Goal: Find specific page/section: Find specific page/section

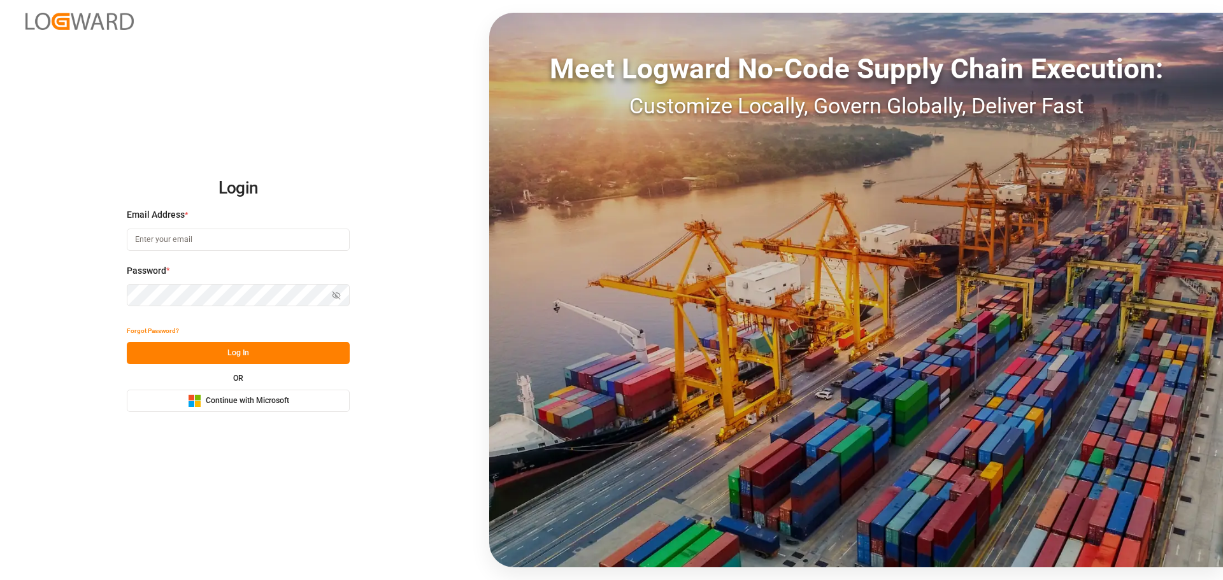
click at [247, 397] on span "Continue with Microsoft" at bounding box center [247, 401] width 83 height 11
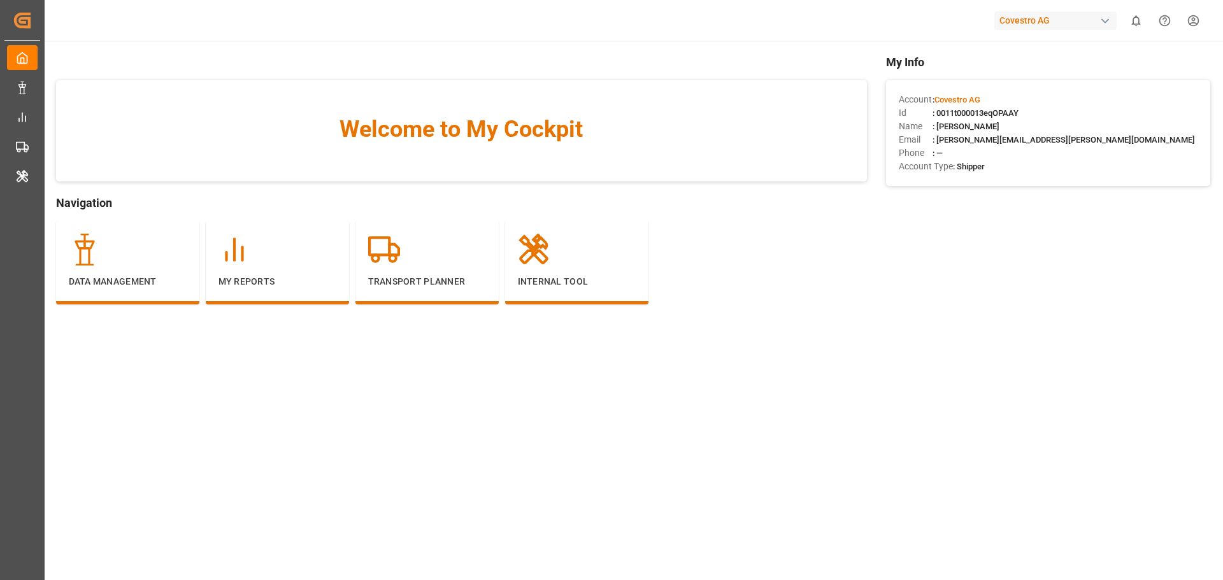
click at [1054, 20] on div "Covestro AG" at bounding box center [1055, 20] width 122 height 18
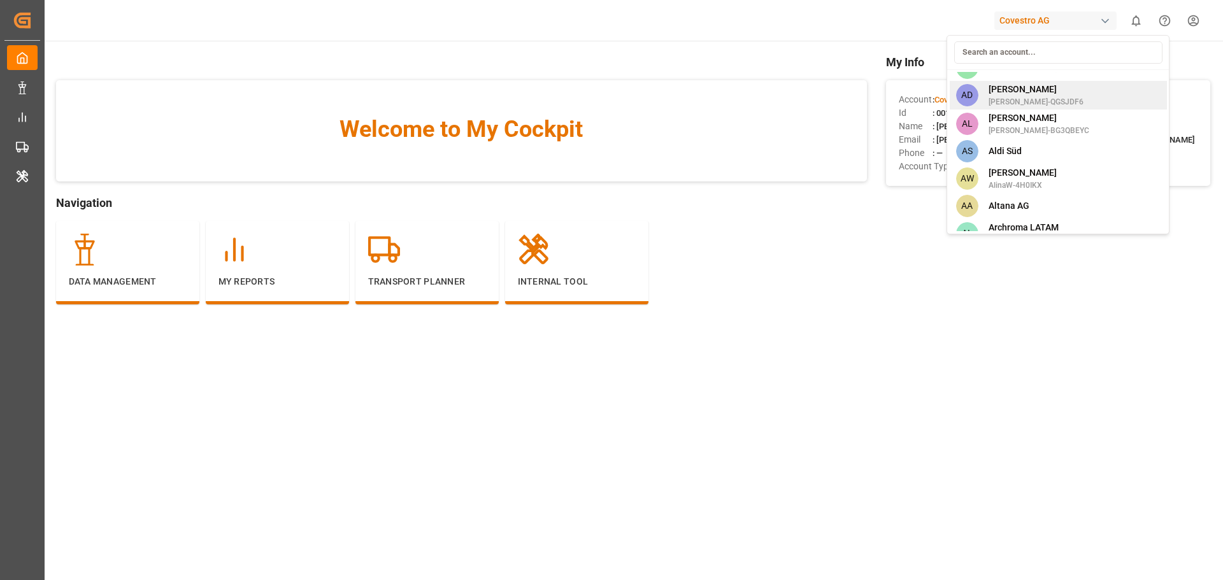
scroll to position [318, 0]
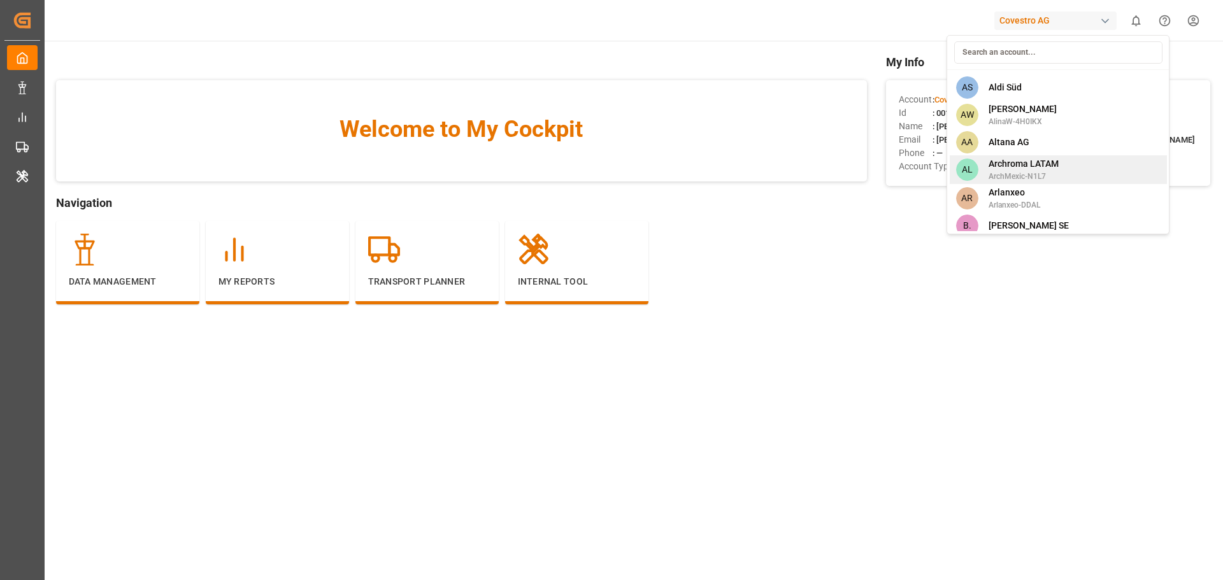
click at [1019, 170] on span "Archroma LATAM" at bounding box center [1024, 163] width 70 height 13
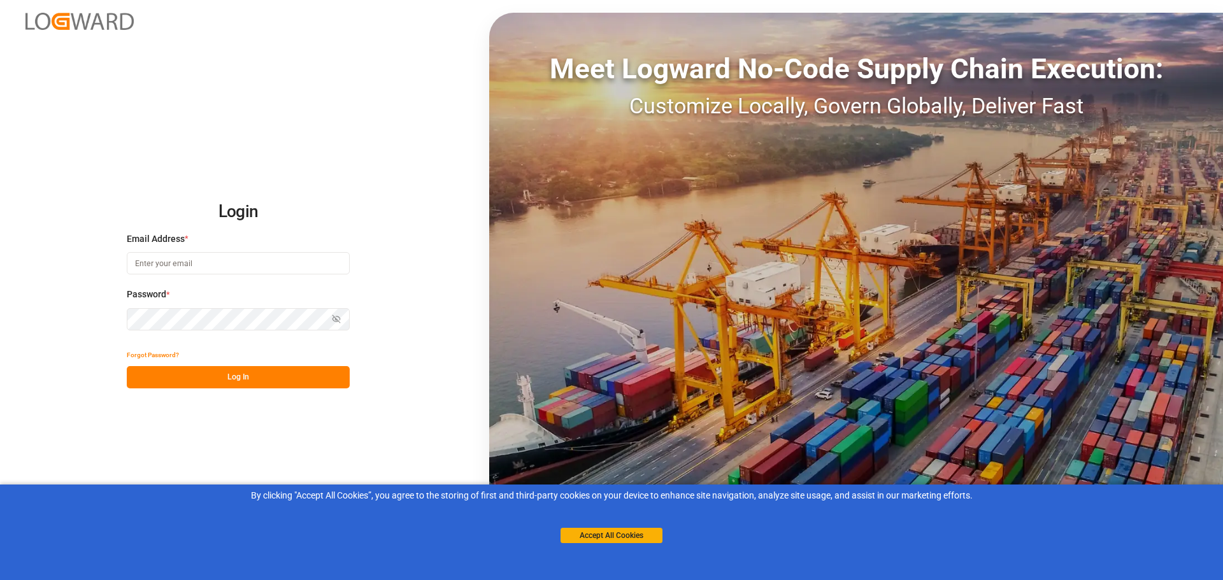
click at [217, 262] on input at bounding box center [238, 263] width 223 height 22
type input "patrick.maher@logward.com"
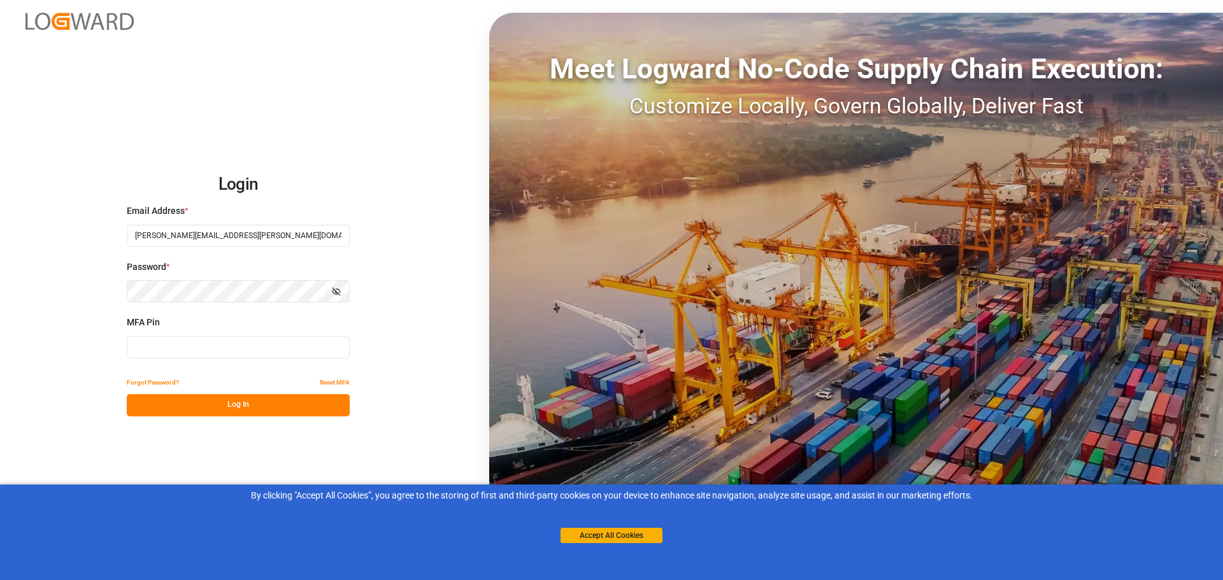
type input "294491"
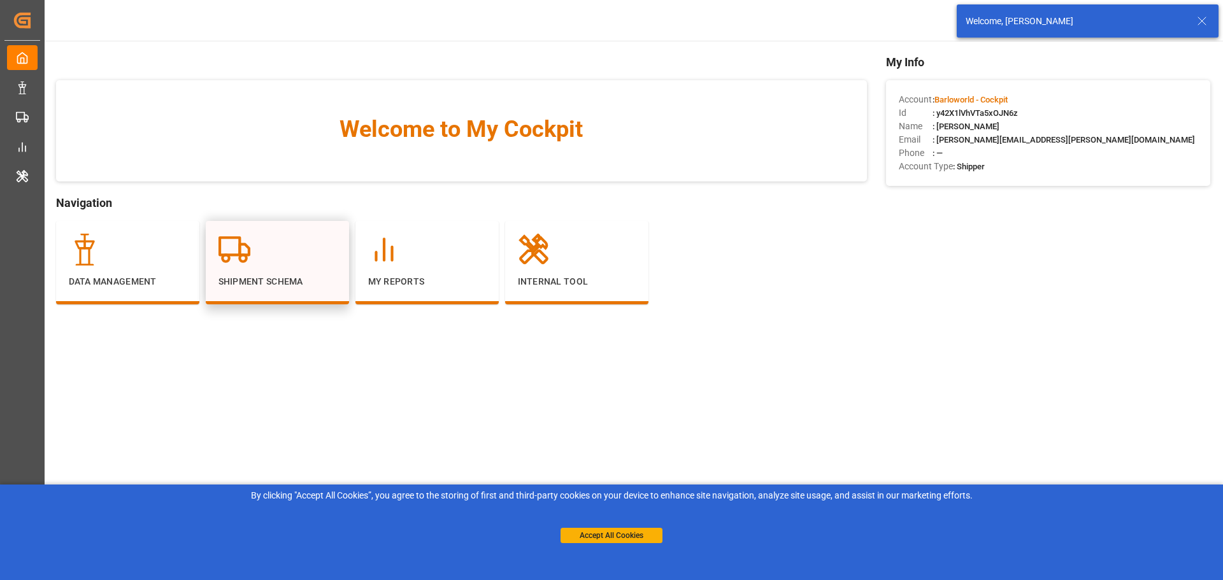
click at [255, 260] on div at bounding box center [277, 250] width 118 height 32
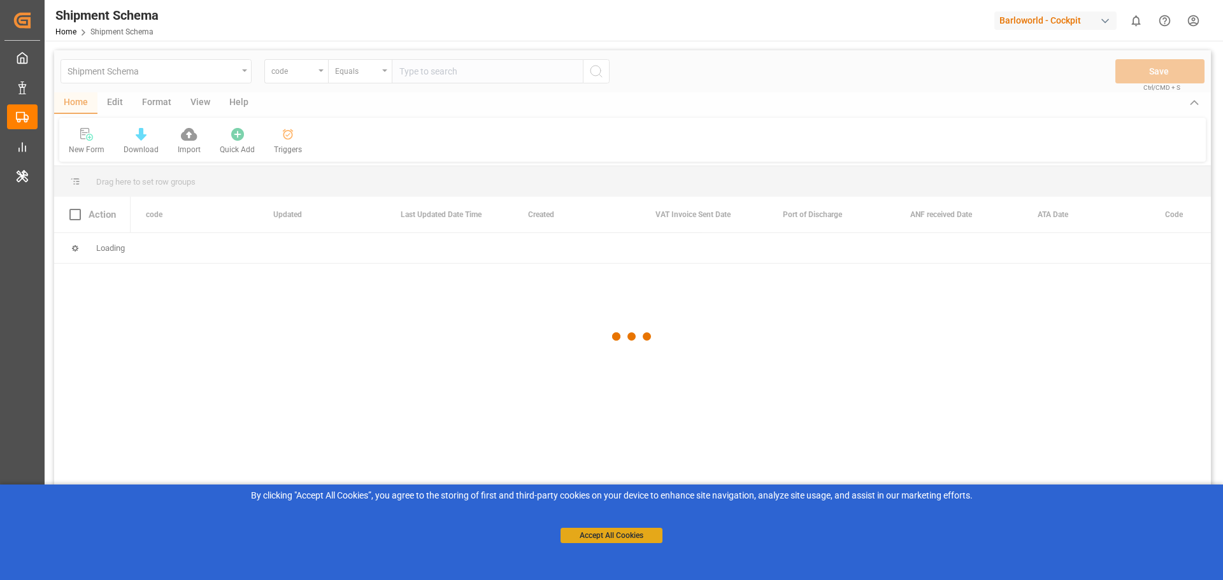
click at [580, 534] on button "Accept All Cookies" at bounding box center [612, 535] width 102 height 15
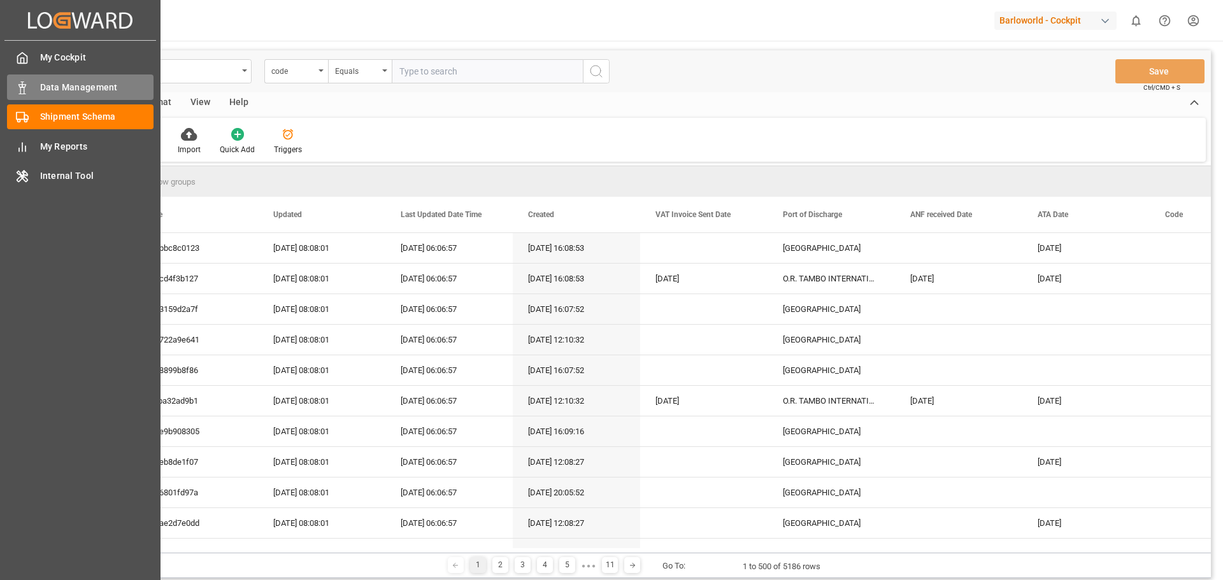
click at [64, 88] on span "Data Management" at bounding box center [97, 87] width 114 height 13
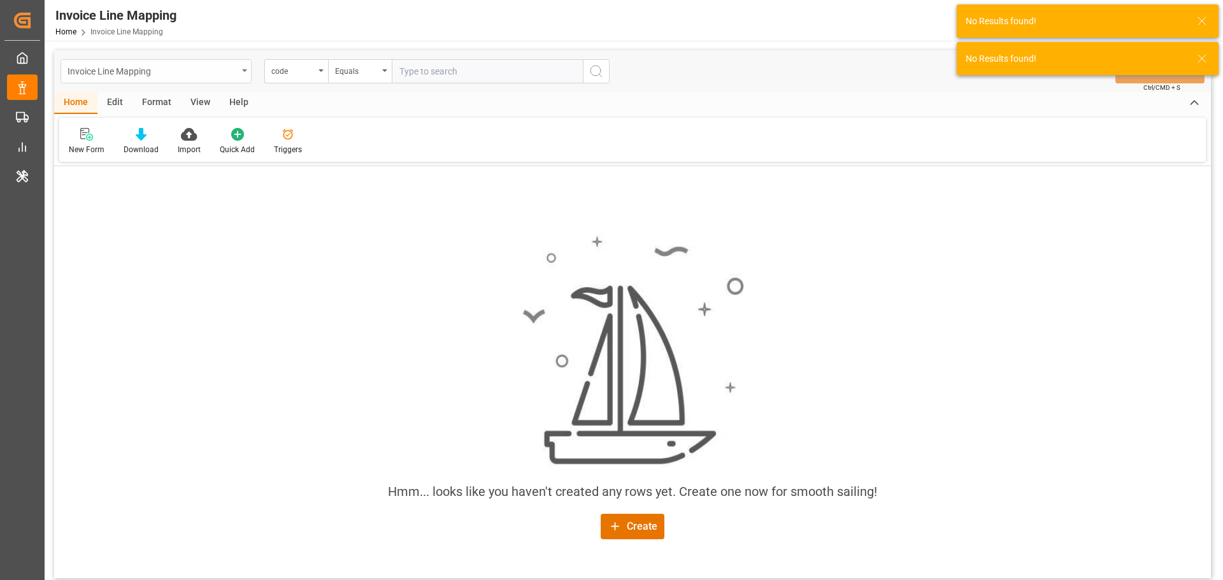
click at [246, 71] on icon "open menu" at bounding box center [244, 70] width 5 height 3
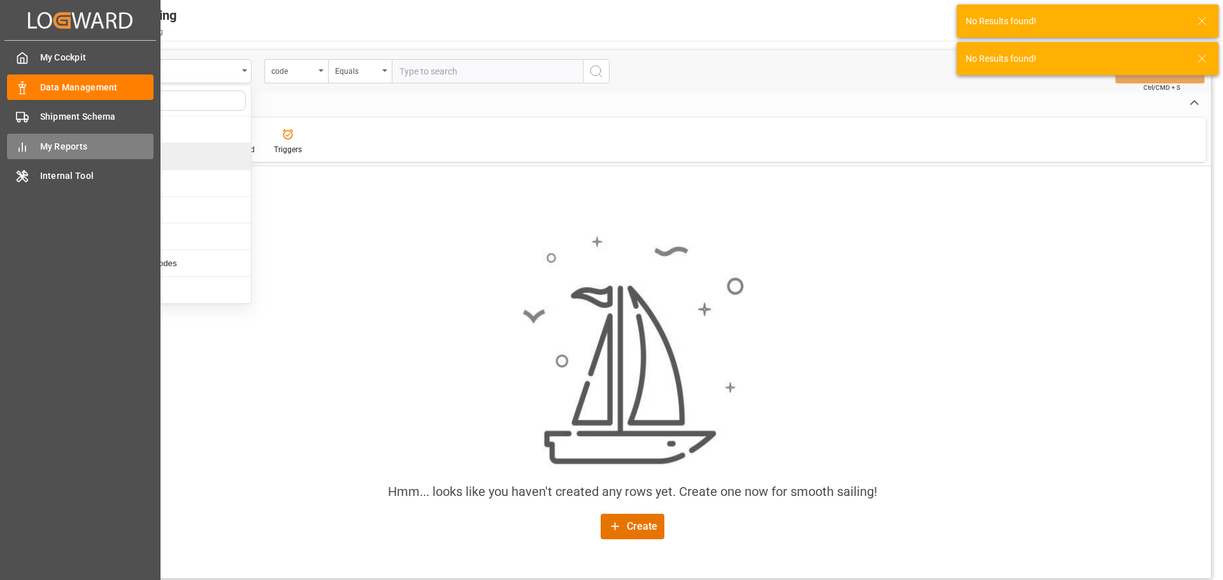
click at [30, 146] on div "My Reports My Reports" at bounding box center [80, 146] width 147 height 25
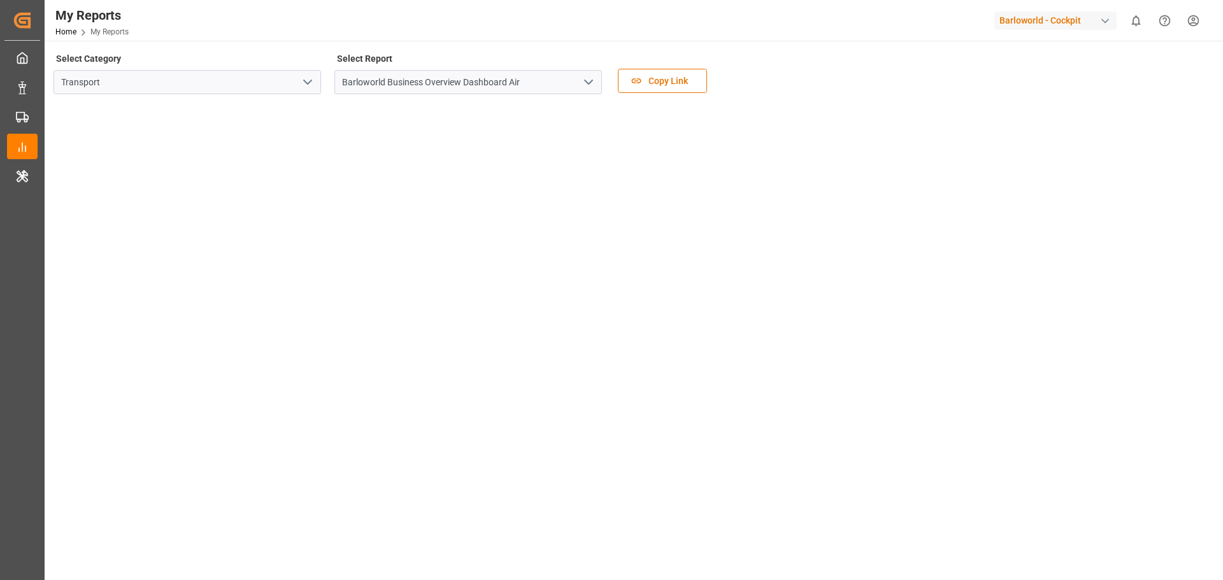
click at [585, 84] on icon "open menu" at bounding box center [588, 82] width 15 height 15
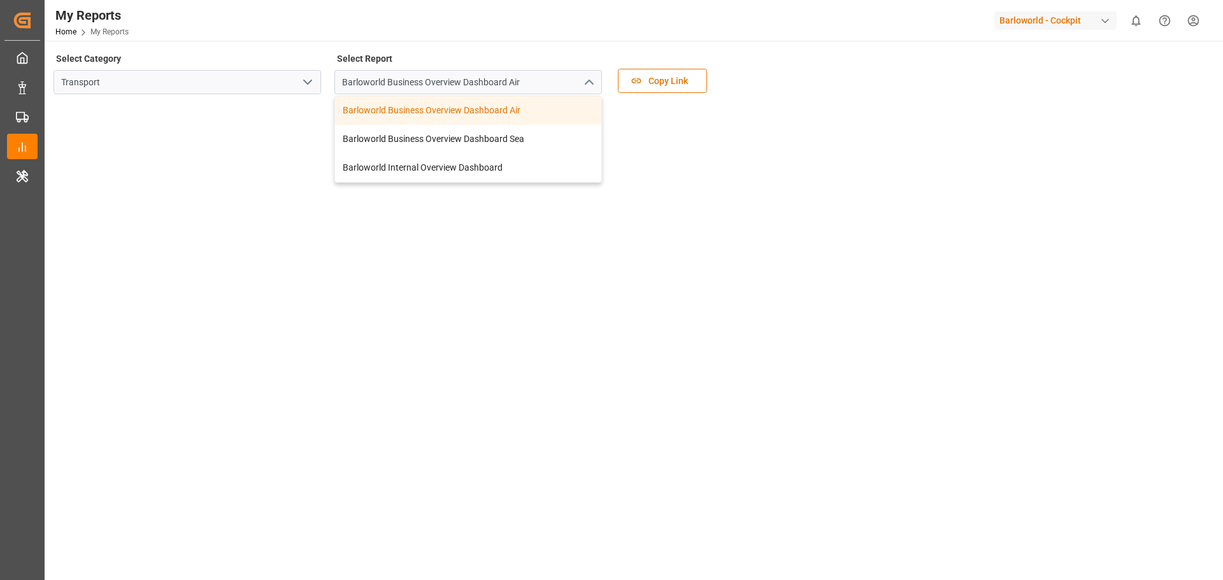
click at [585, 84] on polyline "close menu" at bounding box center [589, 82] width 8 height 4
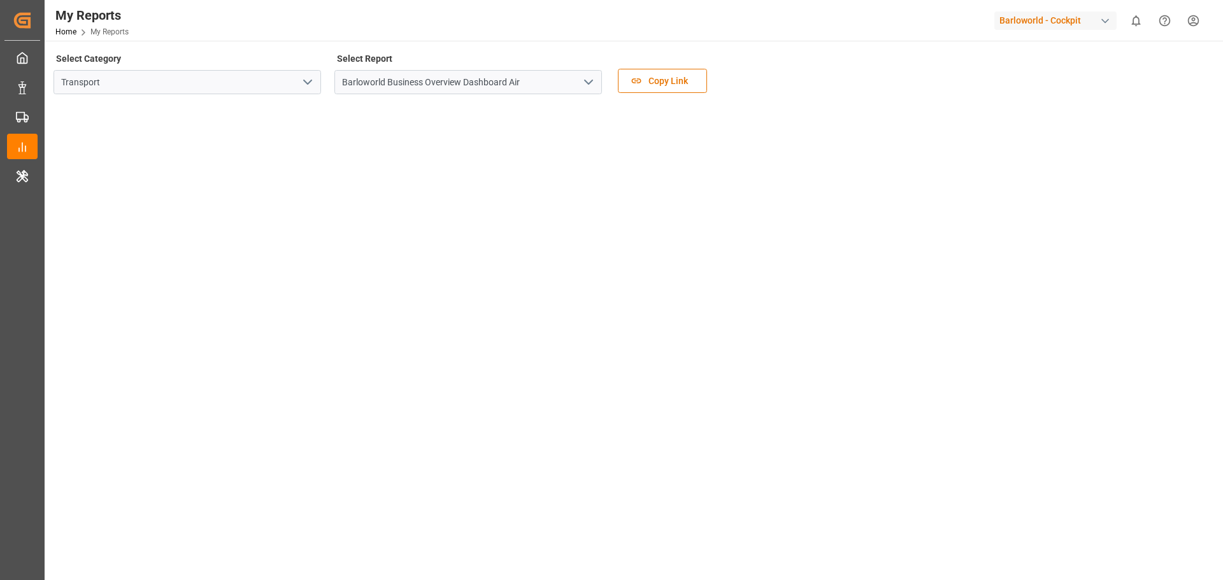
click at [585, 84] on icon "open menu" at bounding box center [588, 82] width 15 height 15
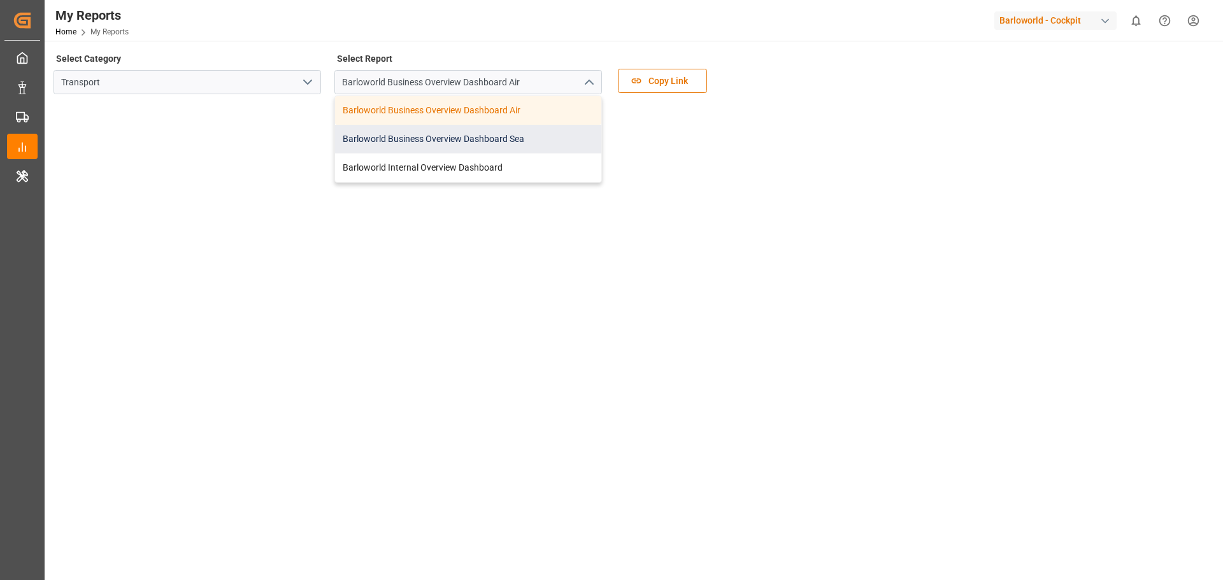
click at [489, 129] on div "Barloworld Business Overview Dashboard Sea" at bounding box center [468, 139] width 266 height 29
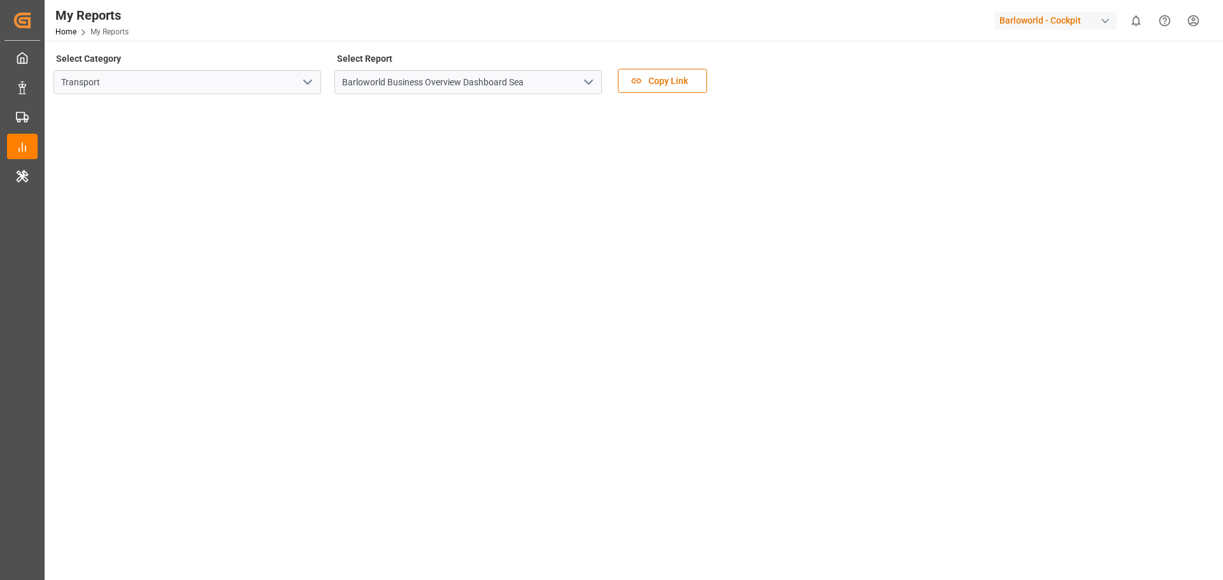
click at [1028, 22] on div "Barloworld - Cockpit" at bounding box center [1055, 20] width 122 height 18
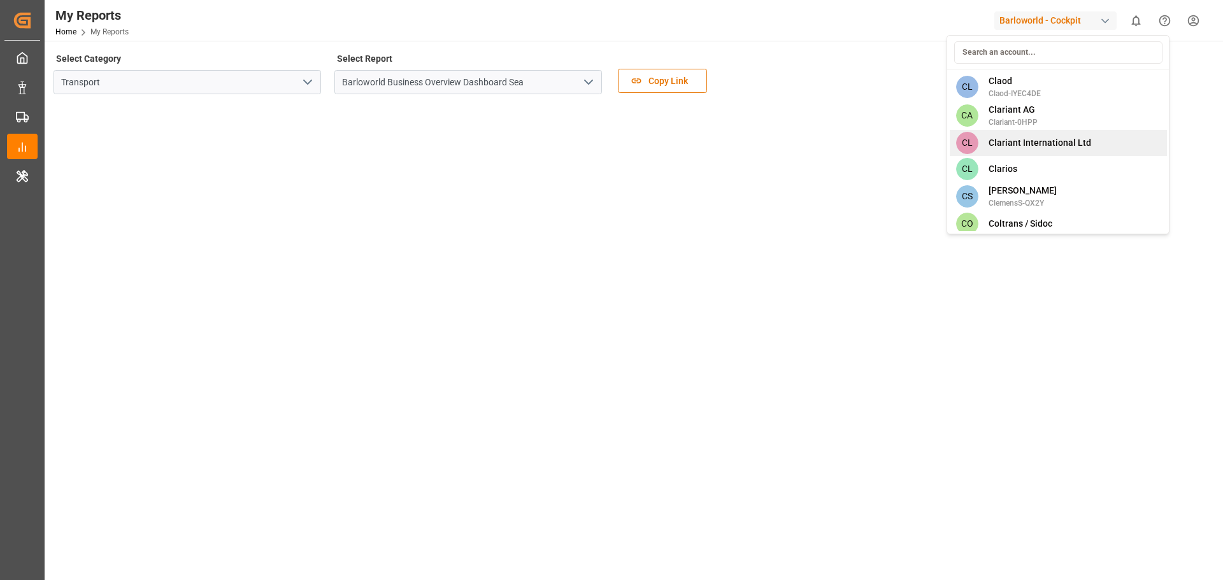
scroll to position [1656, 0]
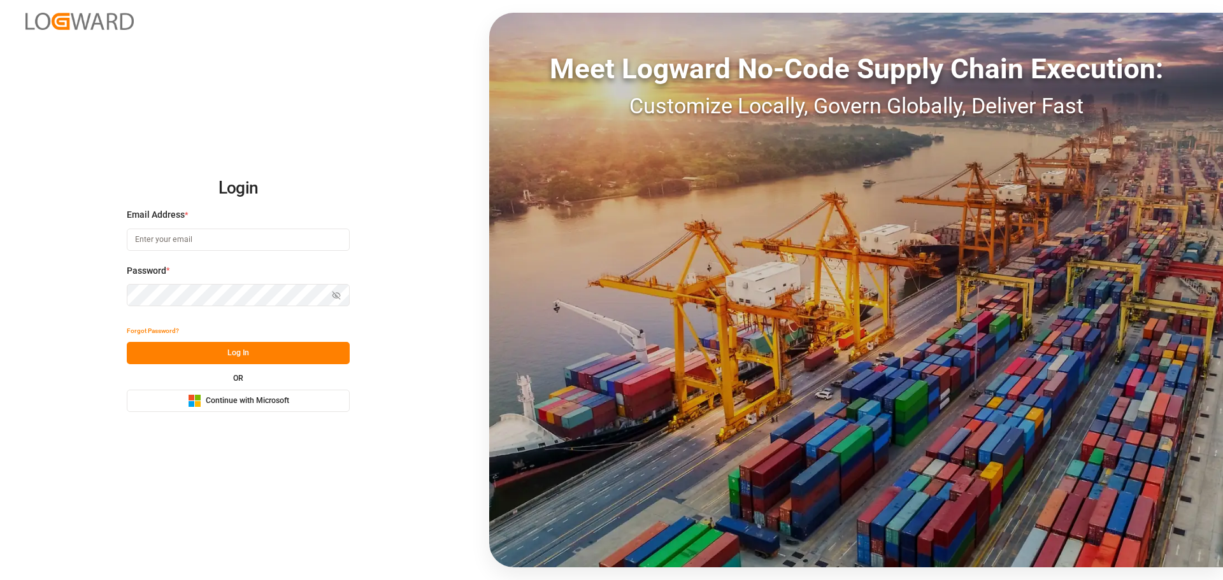
click at [295, 405] on button "Microsoft Logo Continue with Microsoft" at bounding box center [238, 401] width 223 height 22
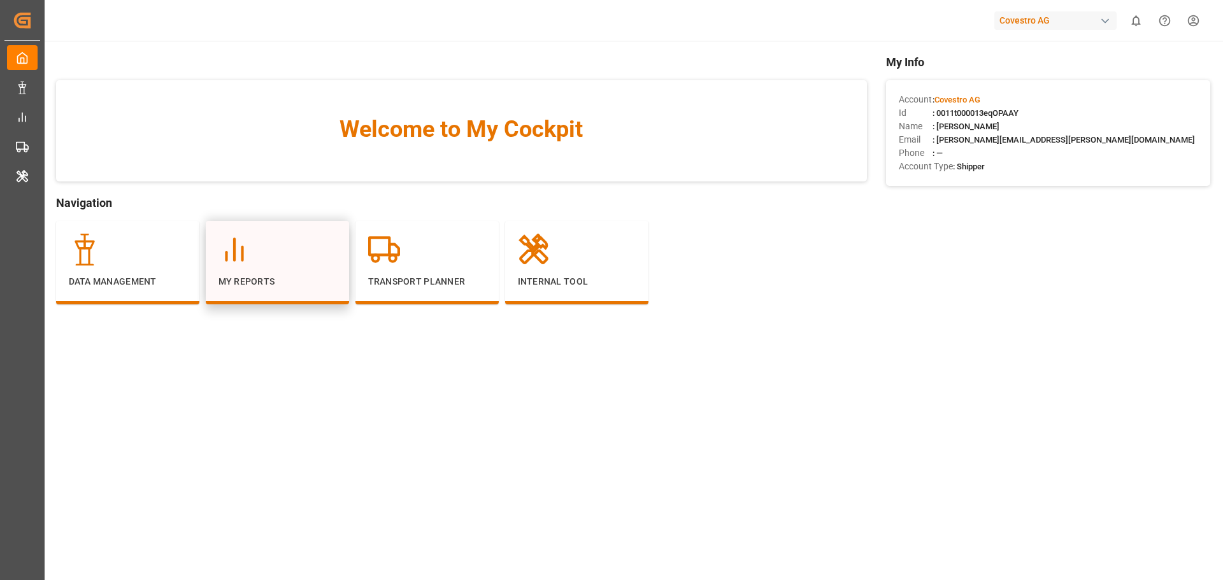
click at [264, 259] on div at bounding box center [277, 250] width 118 height 32
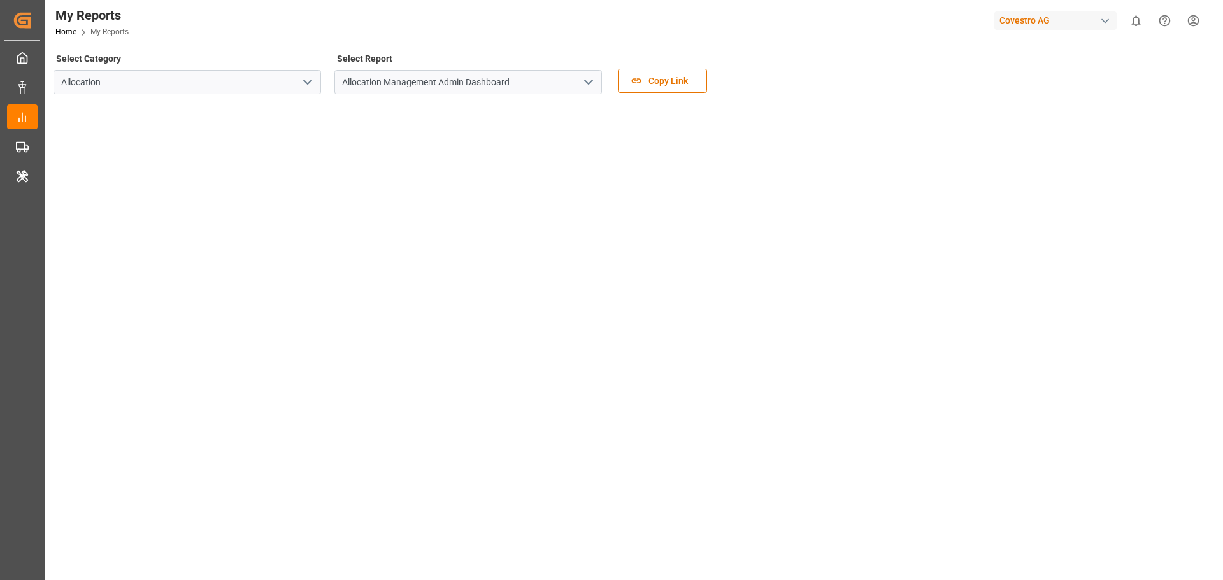
click at [315, 84] on icon "open menu" at bounding box center [307, 82] width 15 height 15
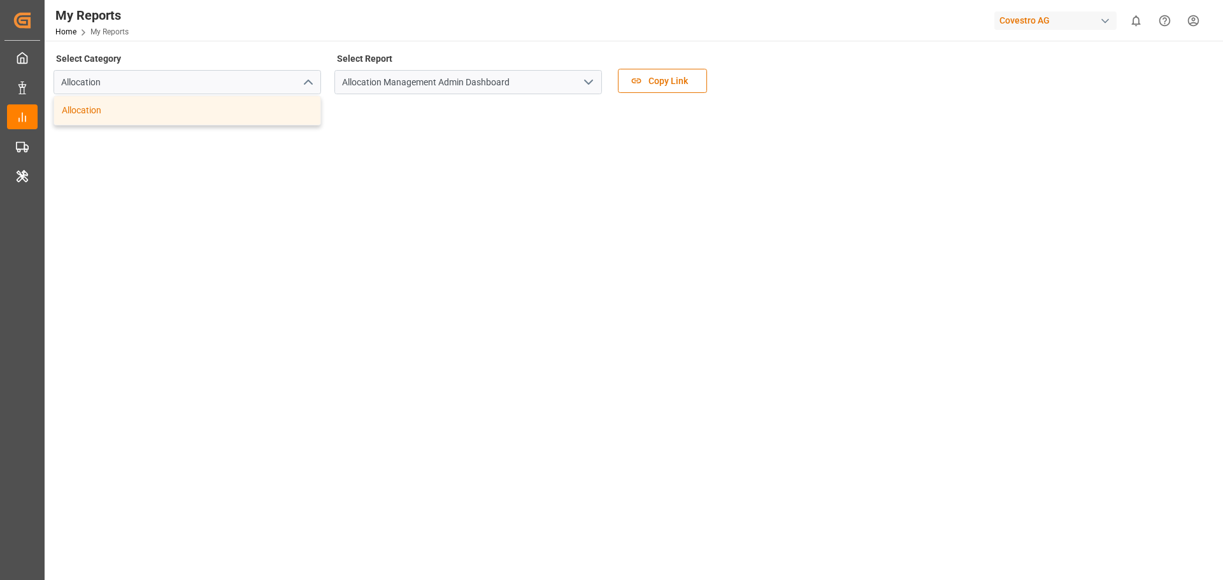
click at [315, 84] on icon "close menu" at bounding box center [307, 82] width 15 height 15
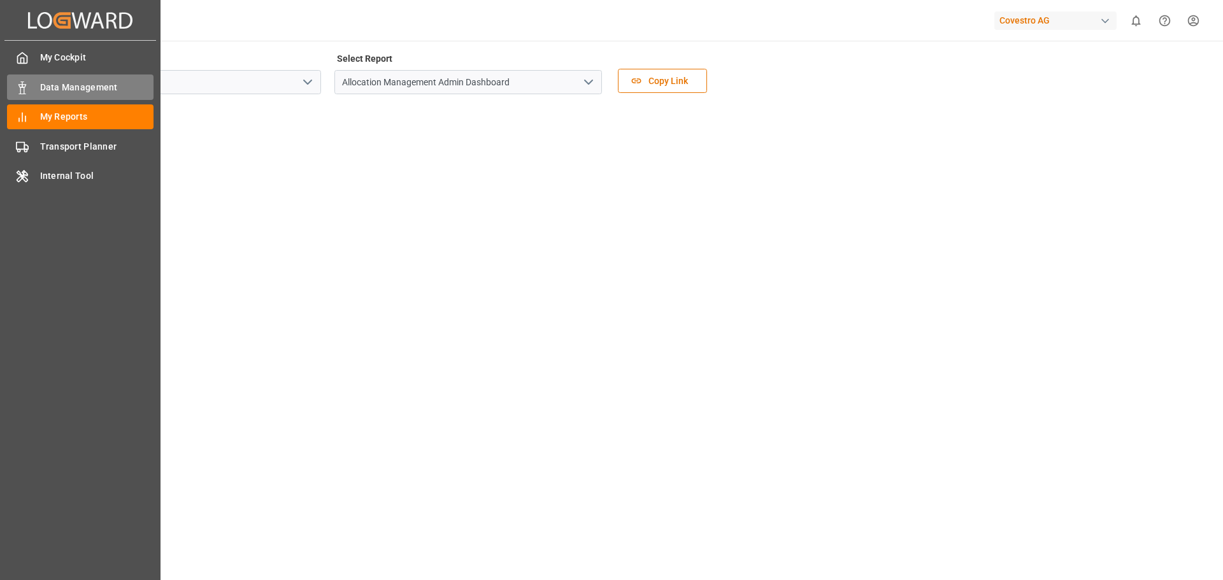
click at [54, 78] on div "Data Management Data Management" at bounding box center [80, 87] width 147 height 25
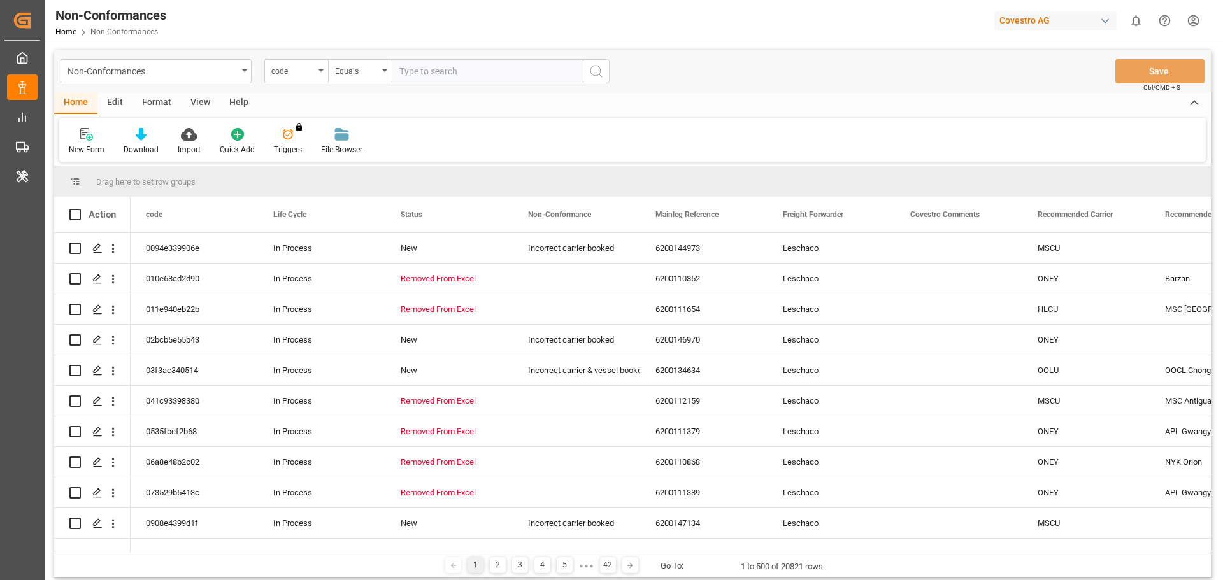
click at [1072, 27] on div "Covestro AG" at bounding box center [1055, 20] width 122 height 18
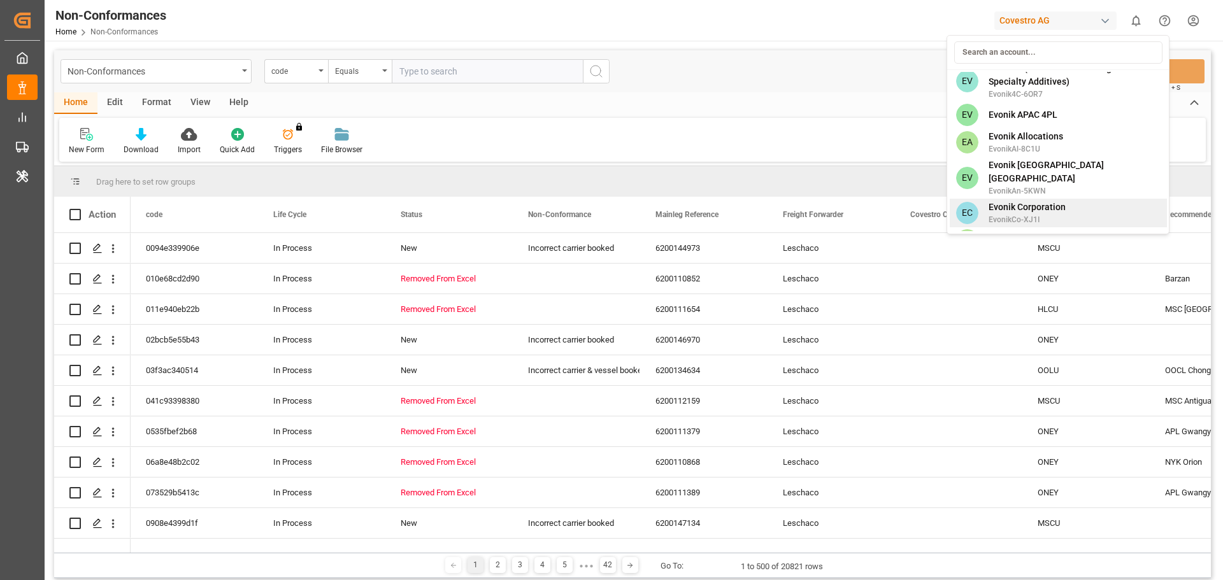
scroll to position [3503, 0]
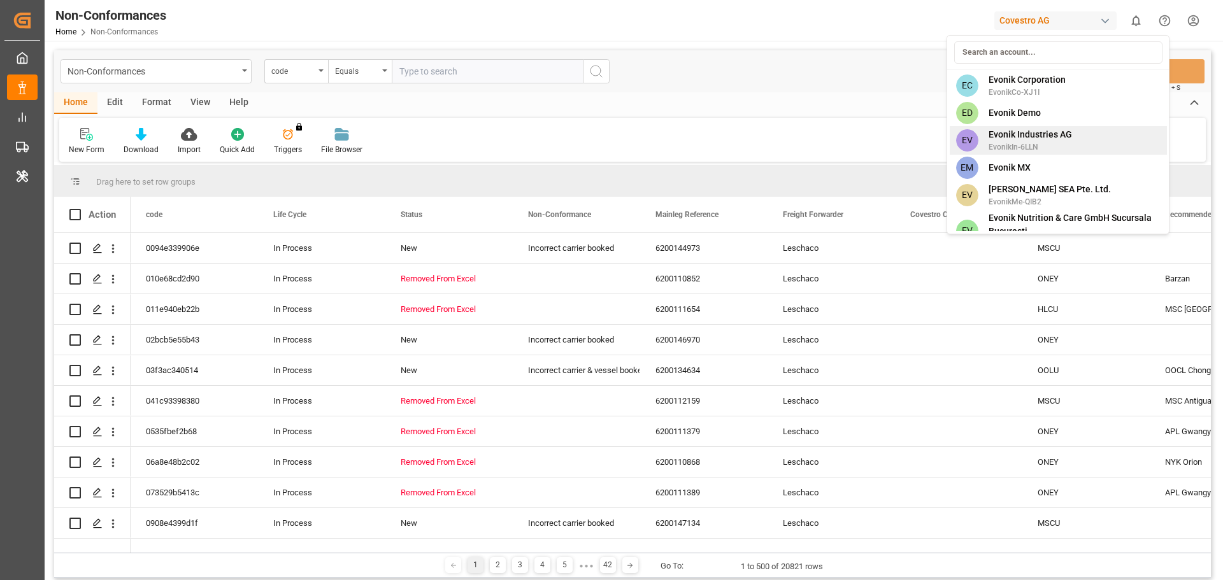
click at [1042, 128] on span "Evonik Industries AG" at bounding box center [1030, 134] width 83 height 13
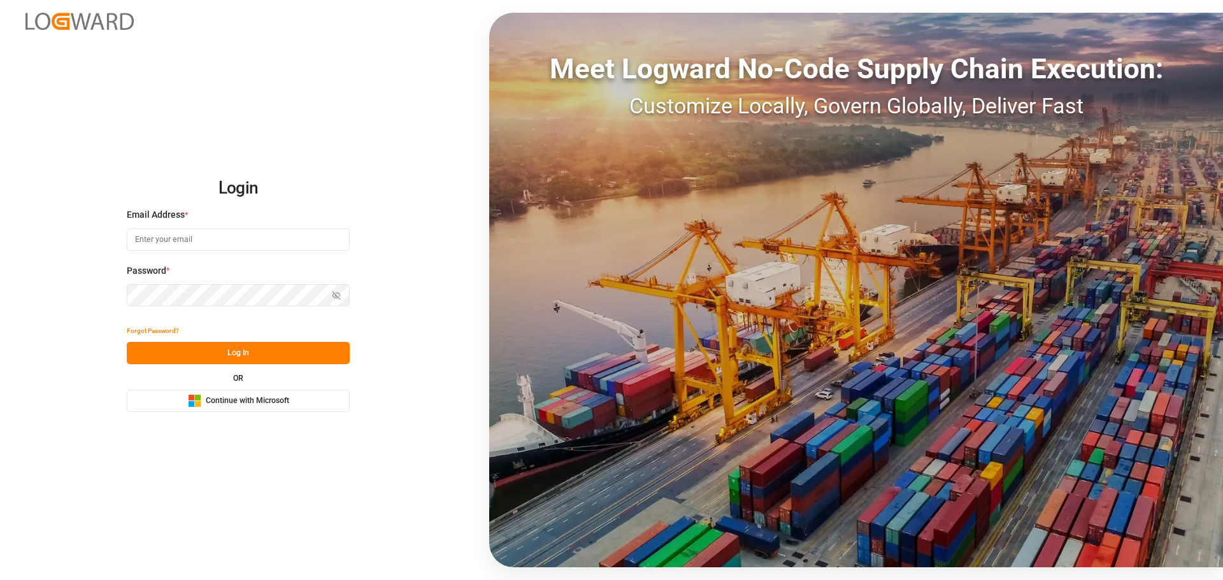
click at [275, 407] on div "Microsoft Logo Continue with Microsoft" at bounding box center [238, 400] width 101 height 13
click at [210, 403] on span "Continue with Microsoft" at bounding box center [247, 401] width 83 height 11
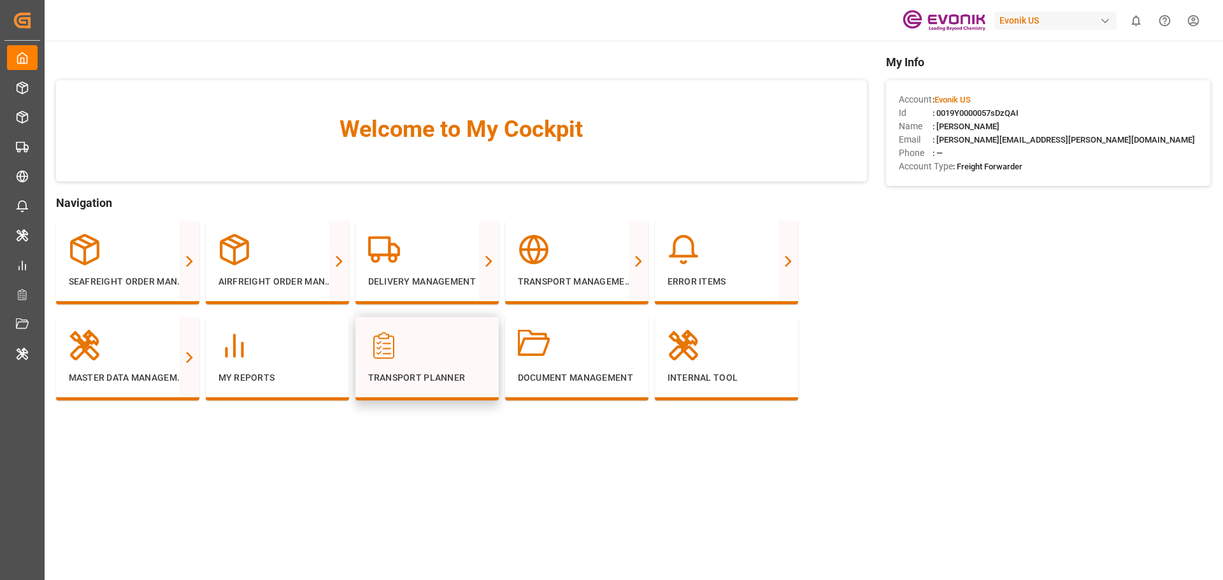
click at [459, 366] on div "Transport Planner" at bounding box center [427, 357] width 118 height 55
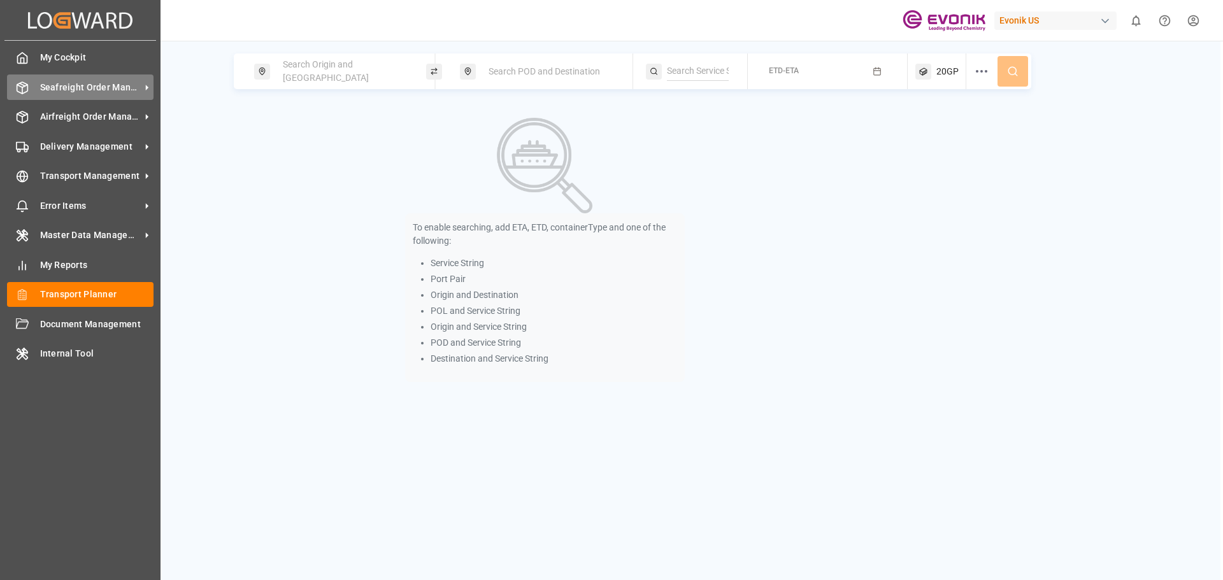
click at [145, 83] on icon at bounding box center [146, 87] width 13 height 13
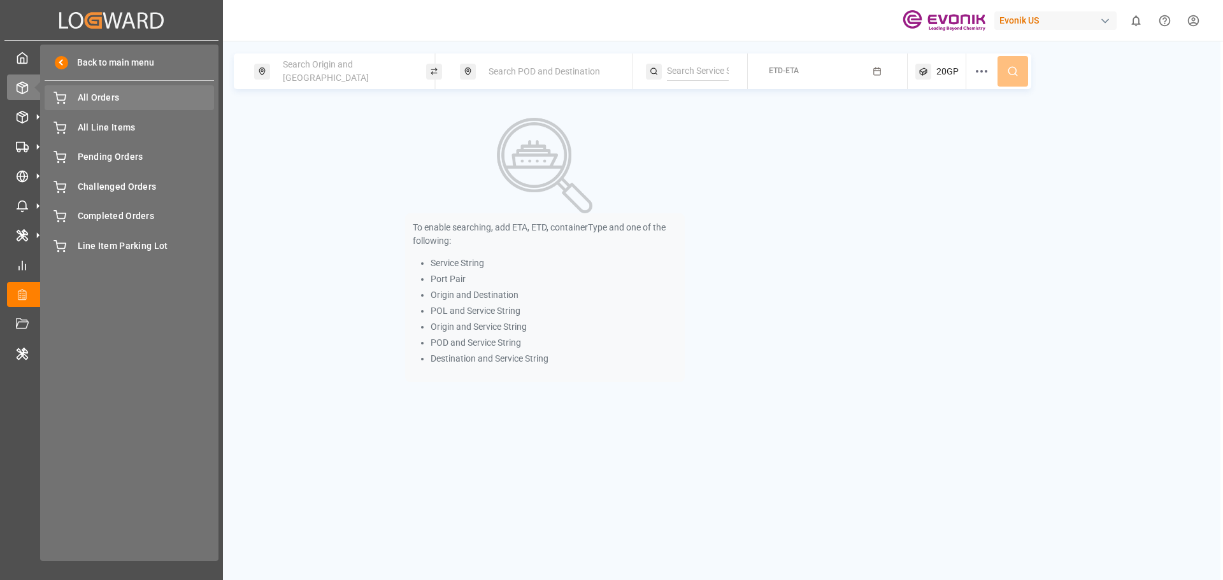
click at [157, 103] on span "All Orders" at bounding box center [146, 97] width 137 height 13
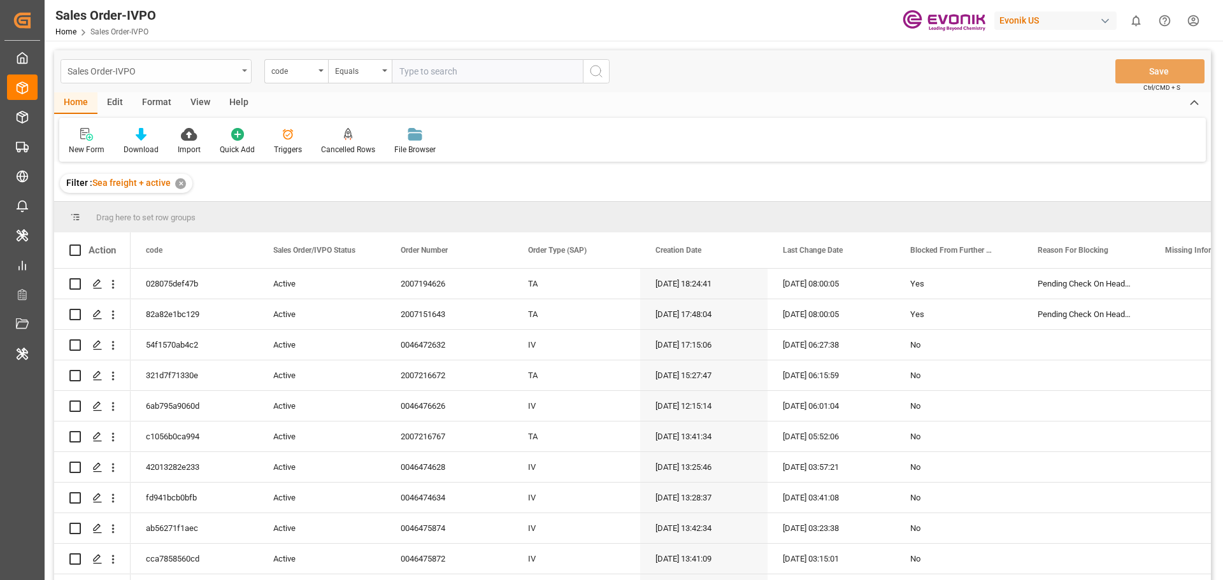
click at [238, 69] on div "Sales Order-IVPO" at bounding box center [156, 71] width 191 height 24
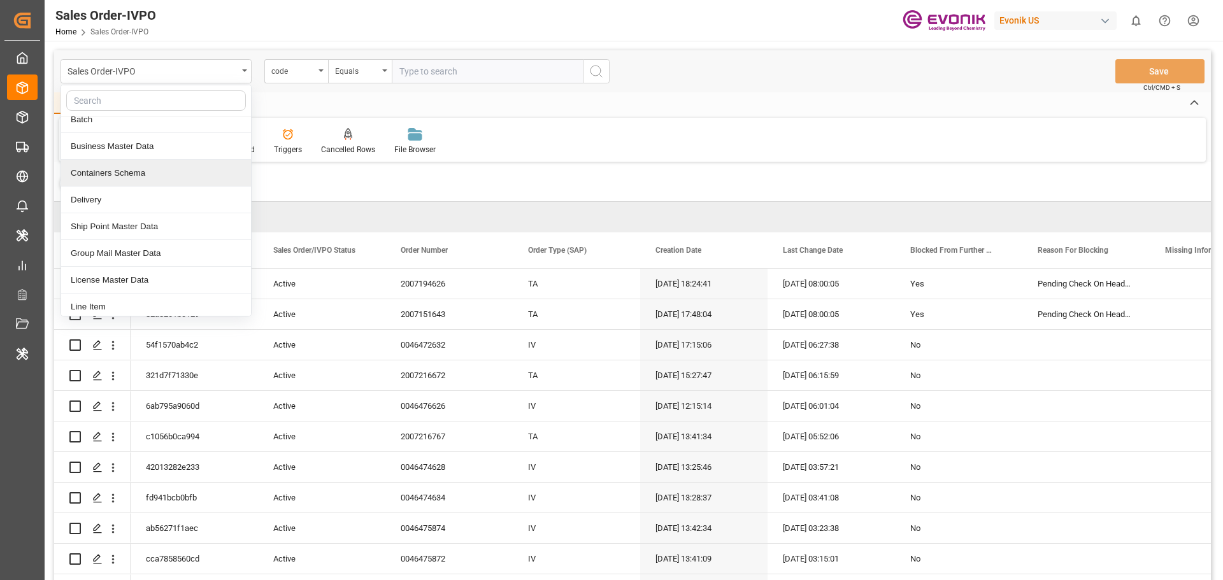
scroll to position [127, 0]
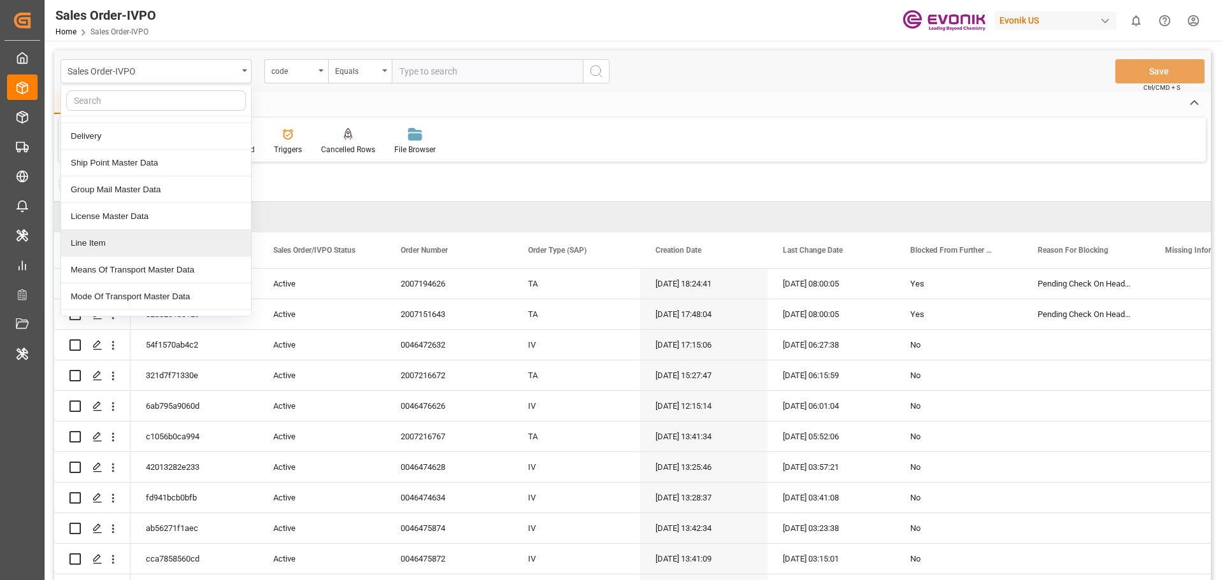
click at [118, 242] on div "Line Item" at bounding box center [156, 243] width 190 height 27
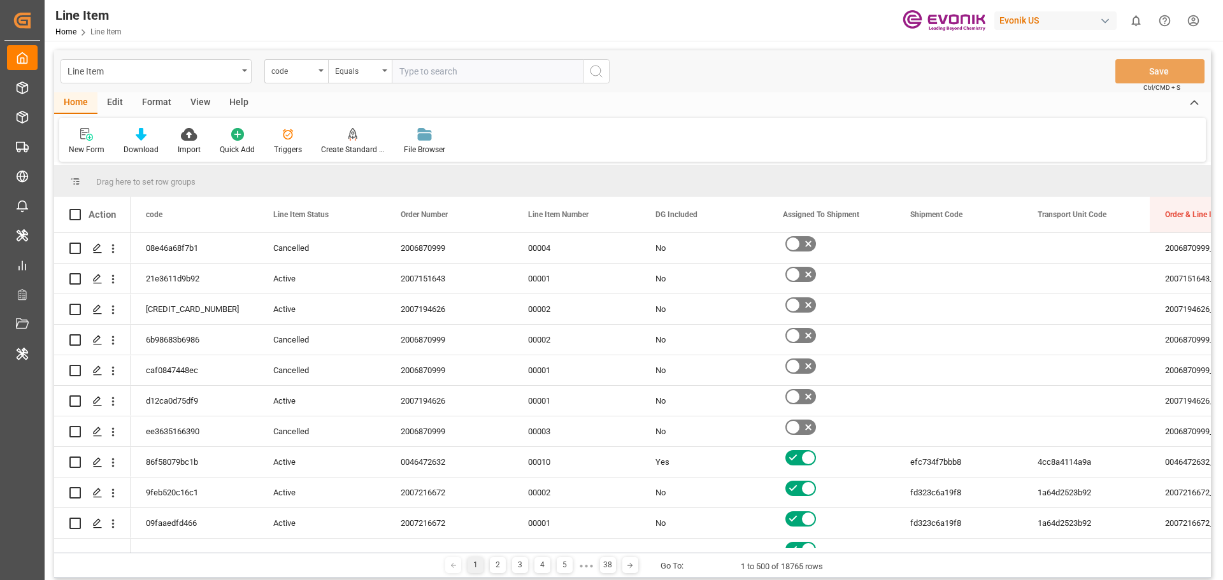
click at [1052, 20] on div "Evonik US" at bounding box center [1055, 20] width 122 height 18
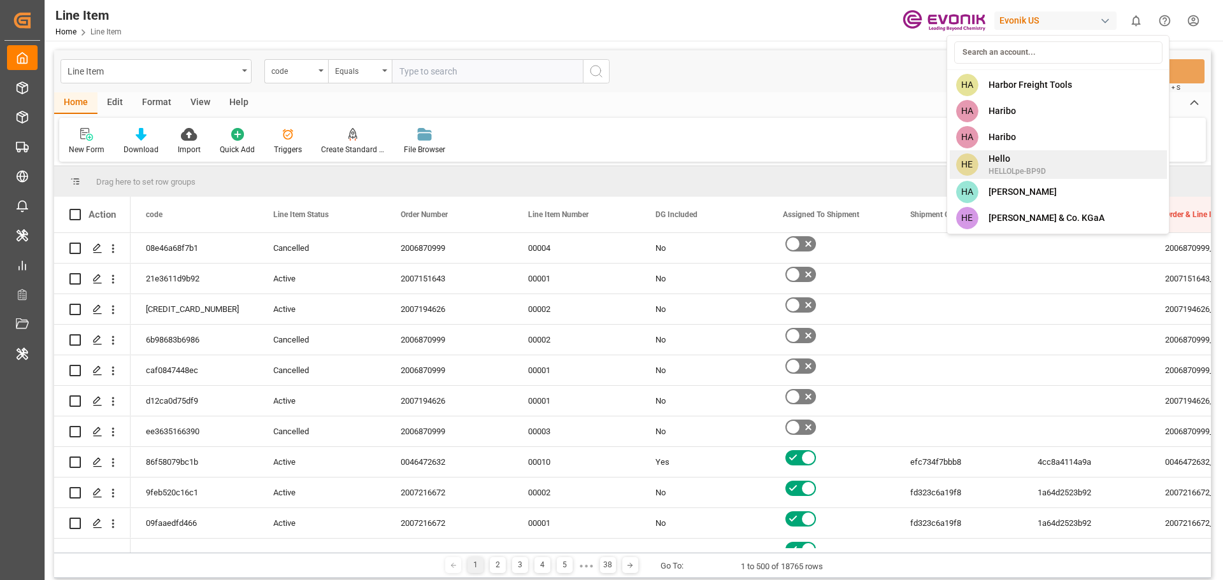
scroll to position [4268, 0]
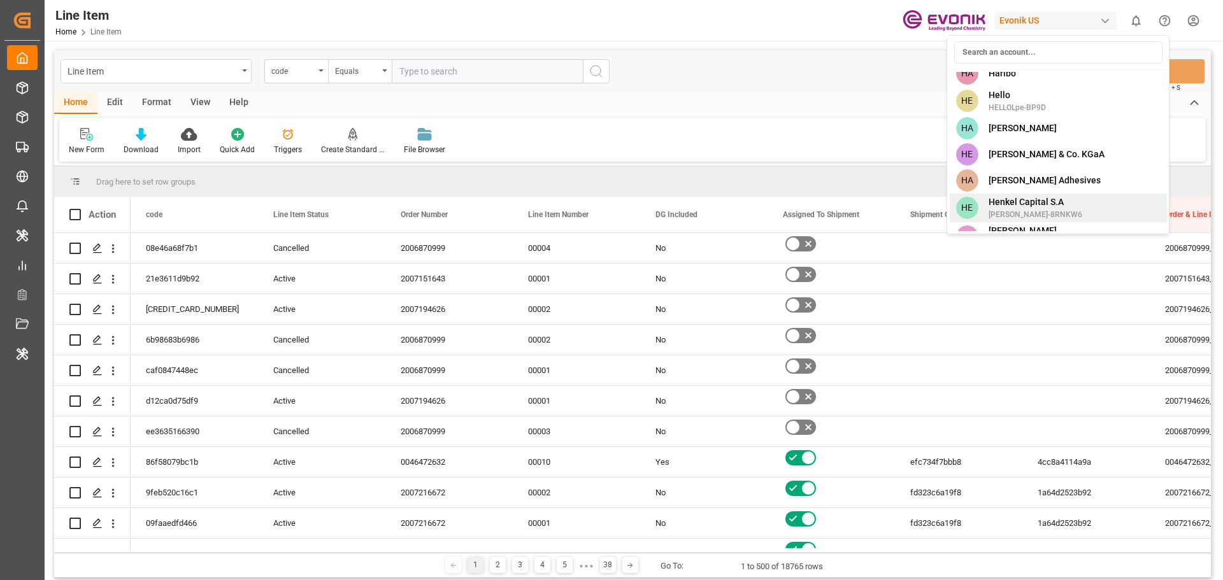
click at [1064, 194] on div "HE Henkel Capital S.A Henkel-8RNKW6" at bounding box center [1058, 208] width 217 height 29
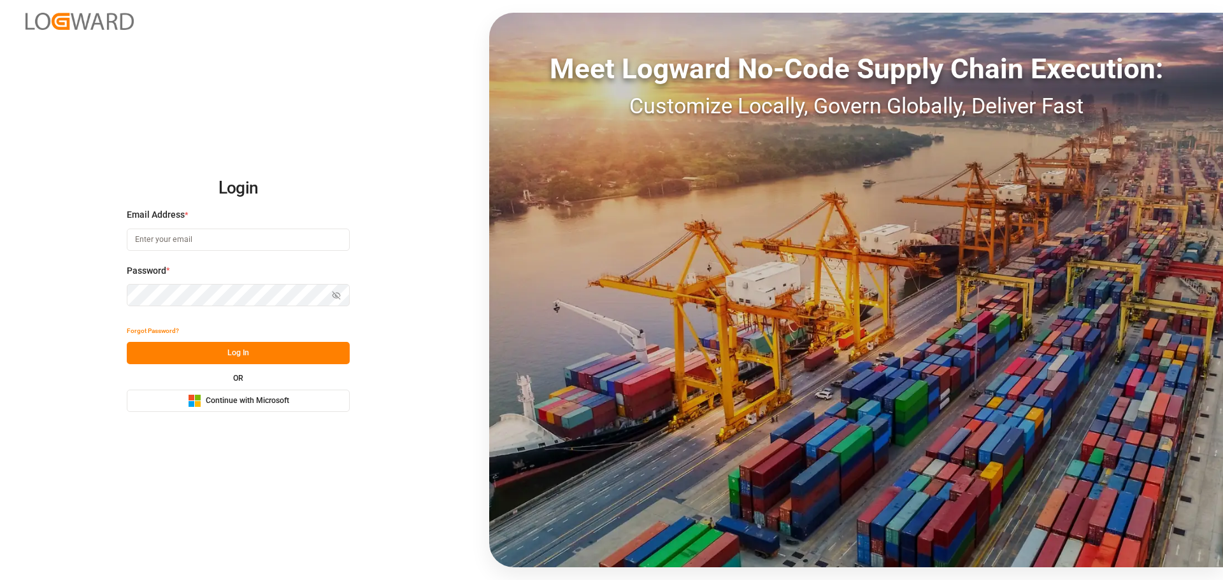
click at [250, 408] on div "Microsoft Logo Continue with Microsoft" at bounding box center [238, 400] width 101 height 13
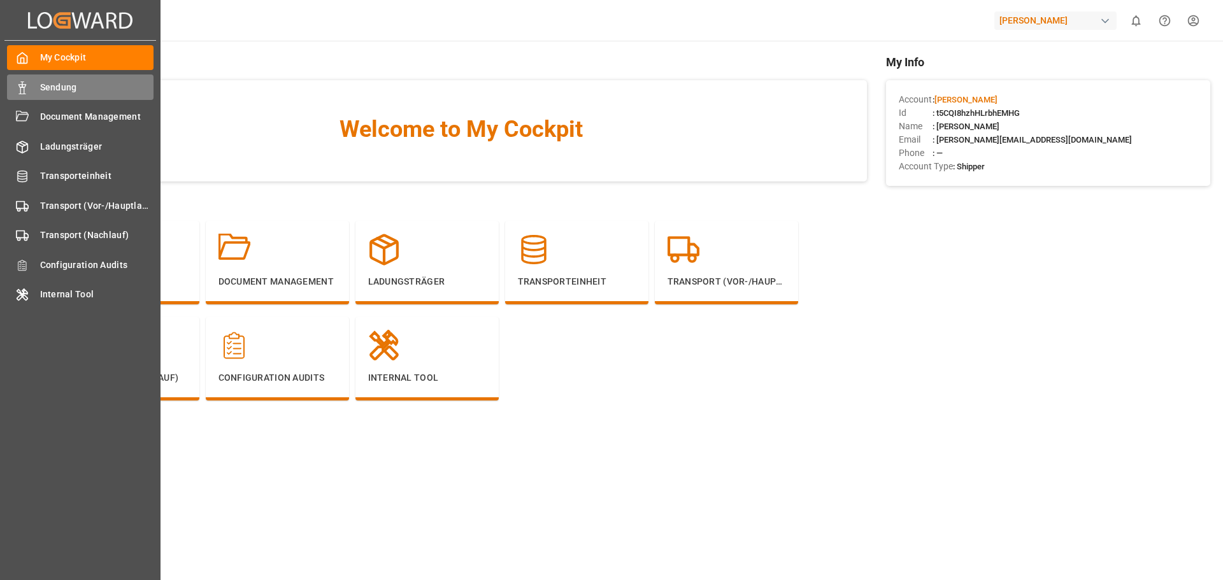
click at [87, 92] on span "Sendung" at bounding box center [97, 87] width 114 height 13
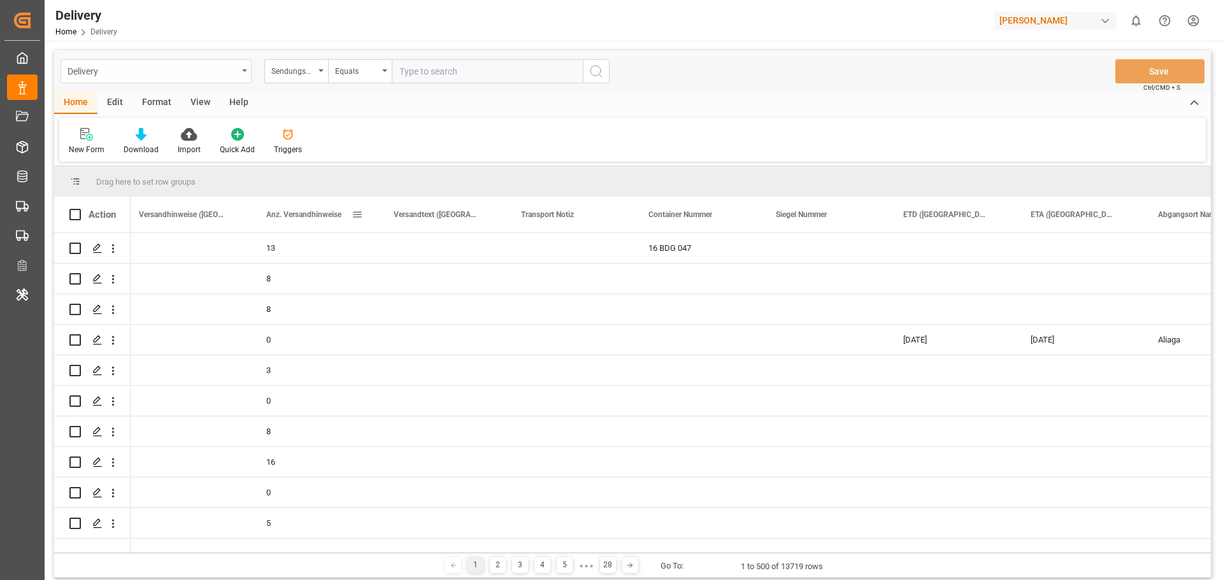
click at [182, 76] on div "Delivery" at bounding box center [153, 70] width 170 height 16
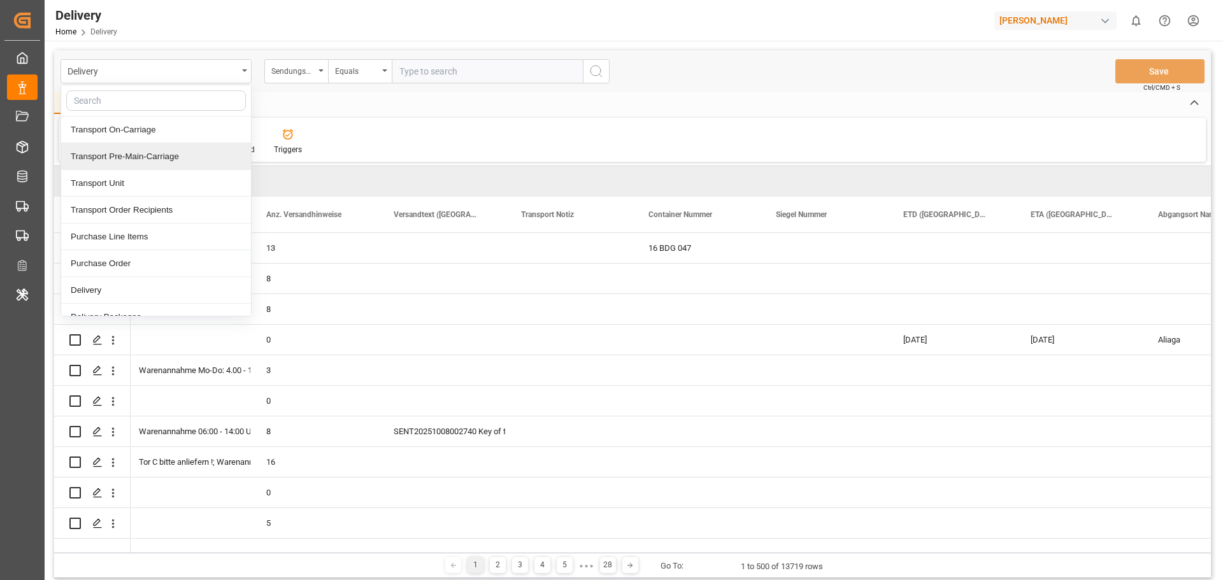
click at [153, 152] on div "Transport Pre-Main-Carriage" at bounding box center [156, 156] width 190 height 27
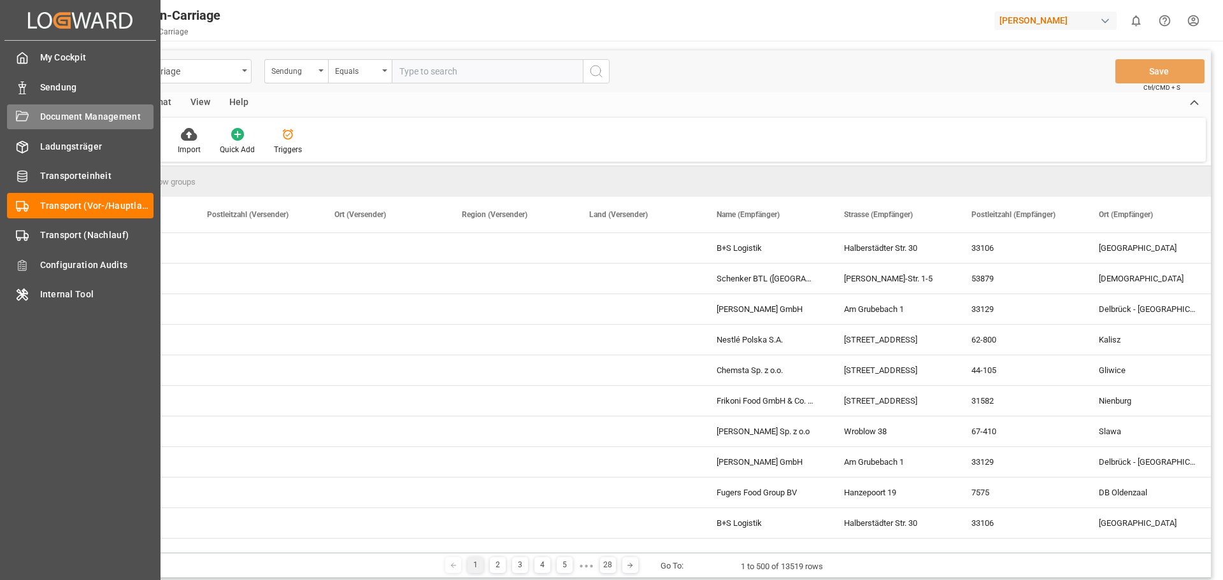
click at [91, 115] on span "Document Management" at bounding box center [97, 116] width 114 height 13
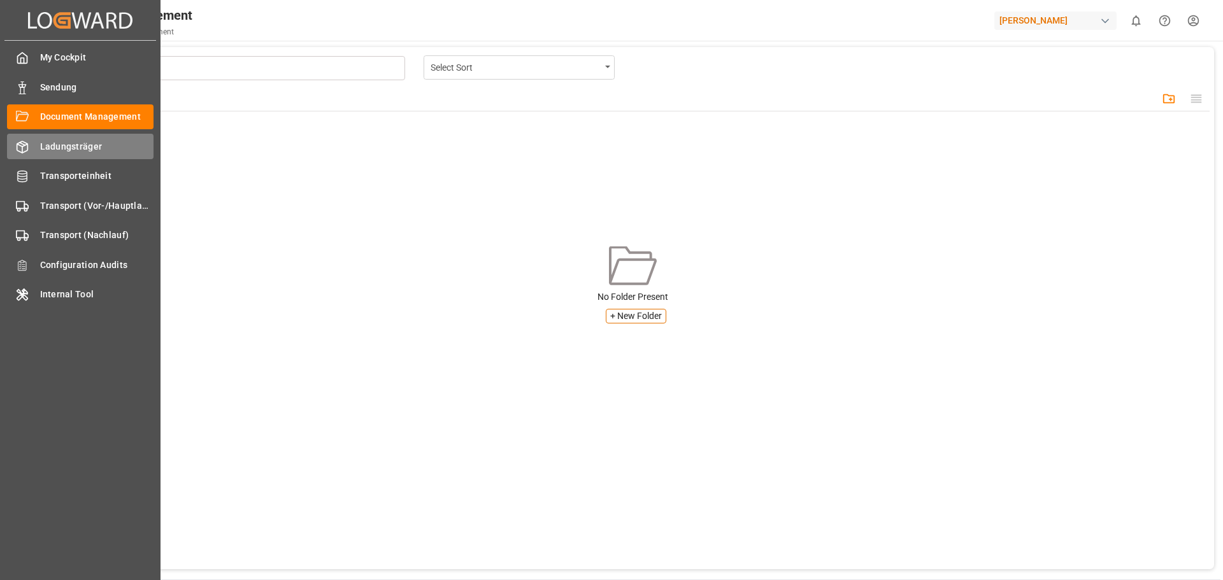
click at [43, 146] on span "Ladungsträger" at bounding box center [97, 146] width 114 height 13
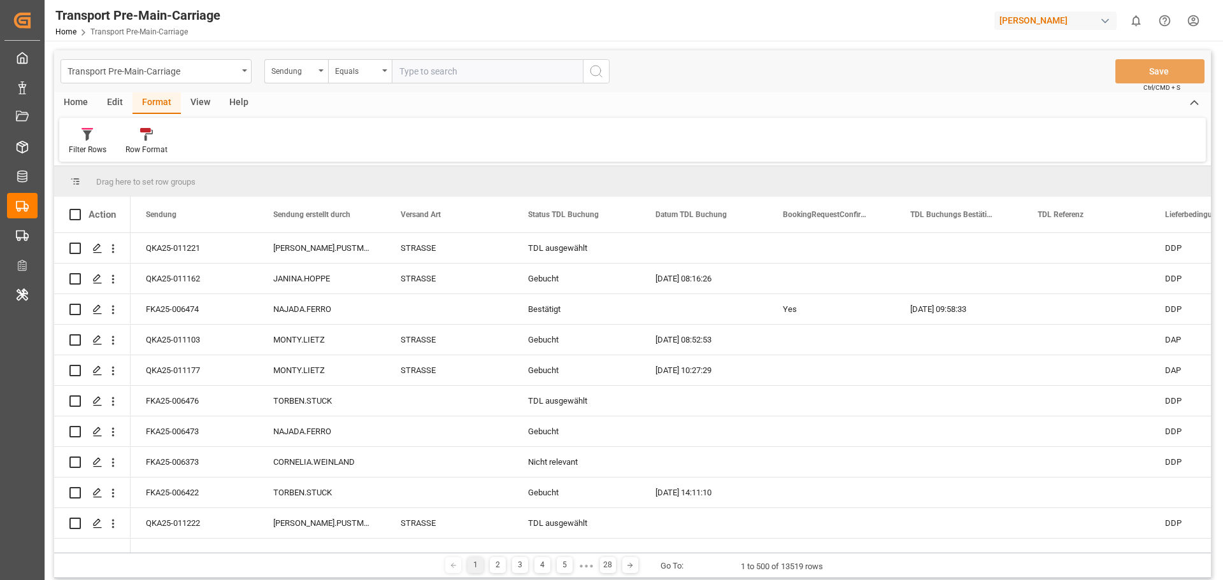
click at [183, 103] on div "View" at bounding box center [200, 103] width 39 height 22
click at [245, 99] on div "Help" at bounding box center [239, 103] width 38 height 22
click at [114, 248] on icon "open menu" at bounding box center [113, 249] width 3 height 9
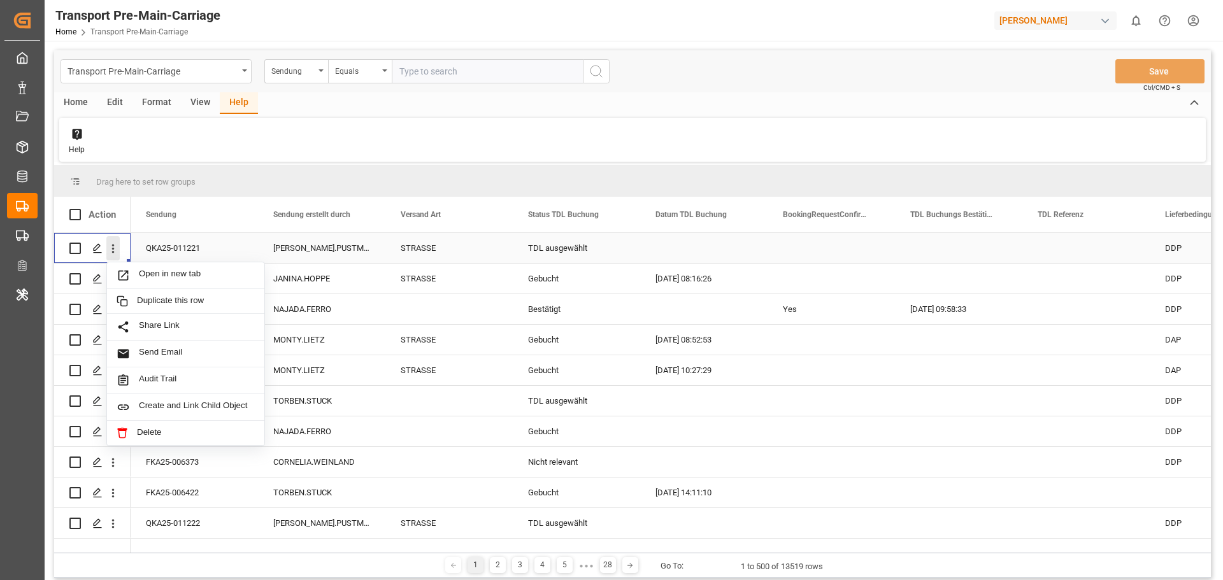
click at [114, 248] on icon "close menu" at bounding box center [113, 249] width 3 height 9
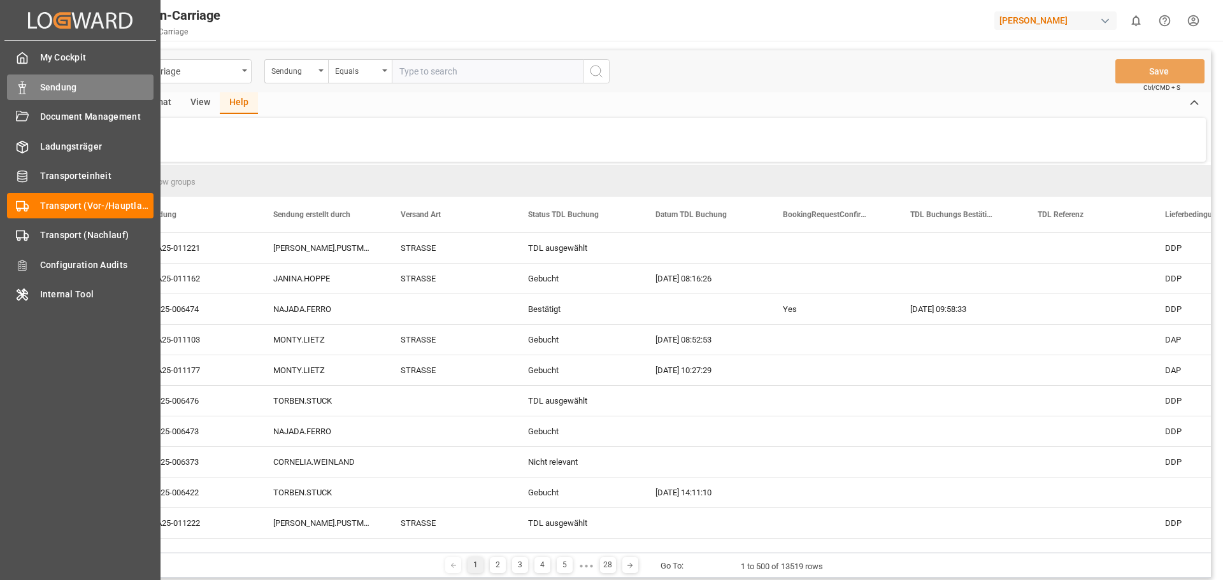
click at [71, 84] on span "Sendung" at bounding box center [97, 87] width 114 height 13
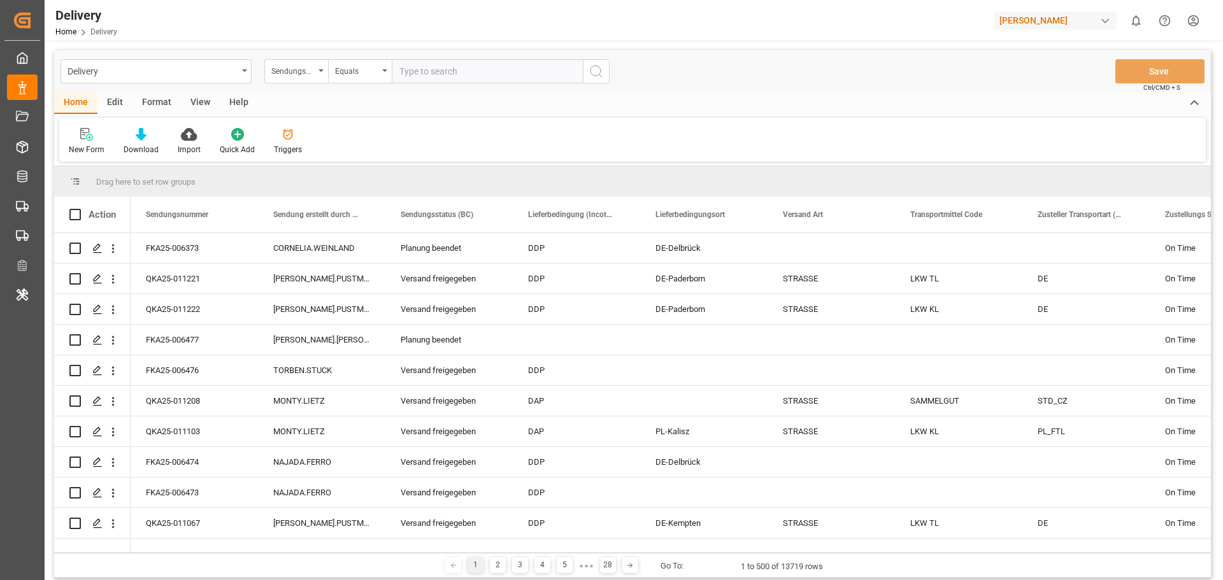
click at [119, 113] on div "Edit" at bounding box center [114, 103] width 35 height 22
click at [161, 108] on div "Format" at bounding box center [156, 103] width 48 height 22
click at [197, 105] on div "View" at bounding box center [200, 103] width 39 height 22
click at [239, 104] on div "Help" at bounding box center [239, 103] width 38 height 22
click at [111, 250] on icon "open menu" at bounding box center [112, 248] width 13 height 13
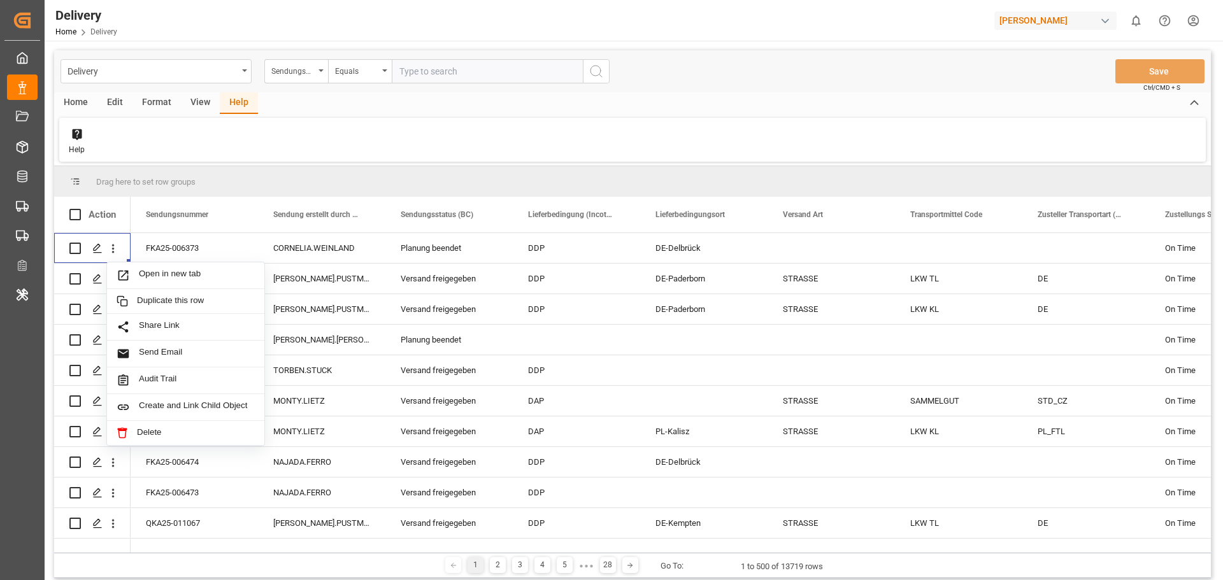
click at [1019, 22] on div "[PERSON_NAME]" at bounding box center [1055, 20] width 122 height 18
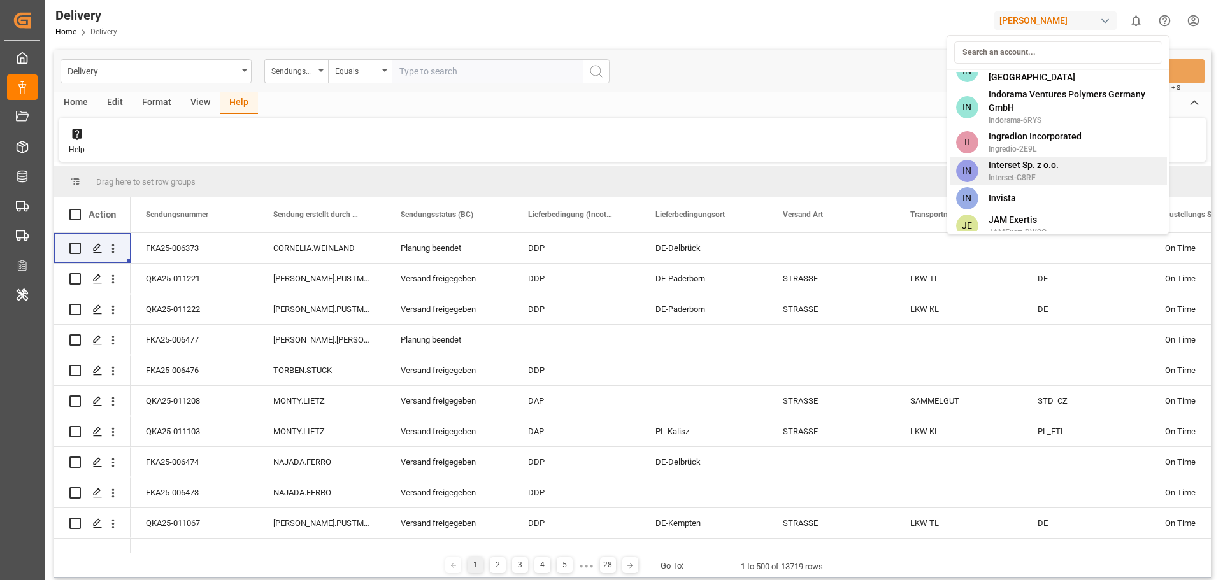
scroll to position [4777, 0]
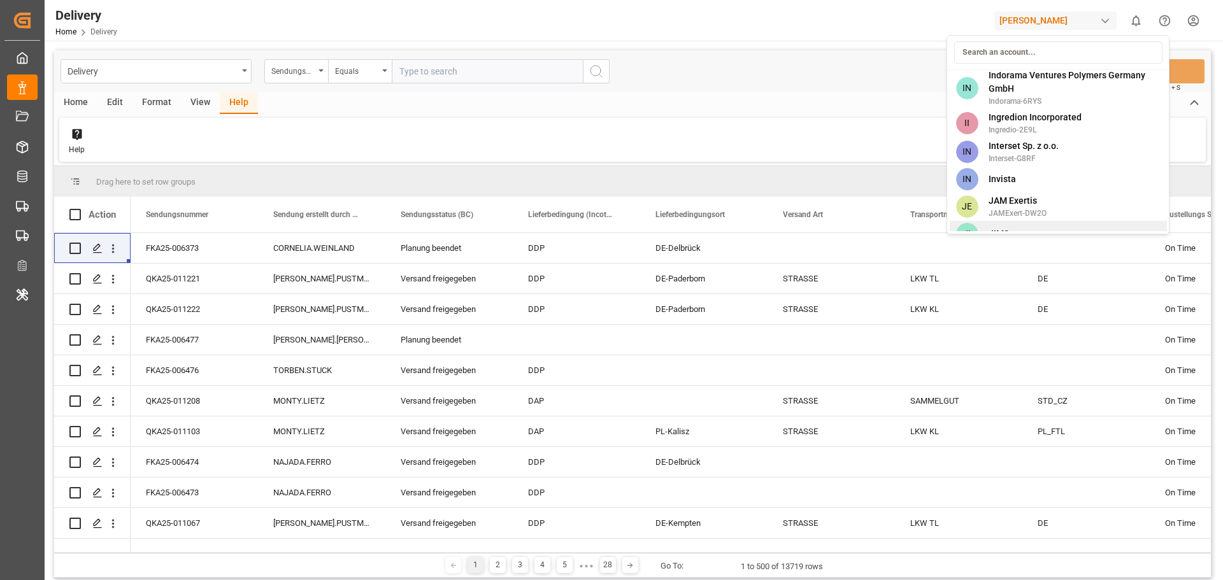
click at [1045, 221] on div "JI JIMS" at bounding box center [1058, 234] width 217 height 26
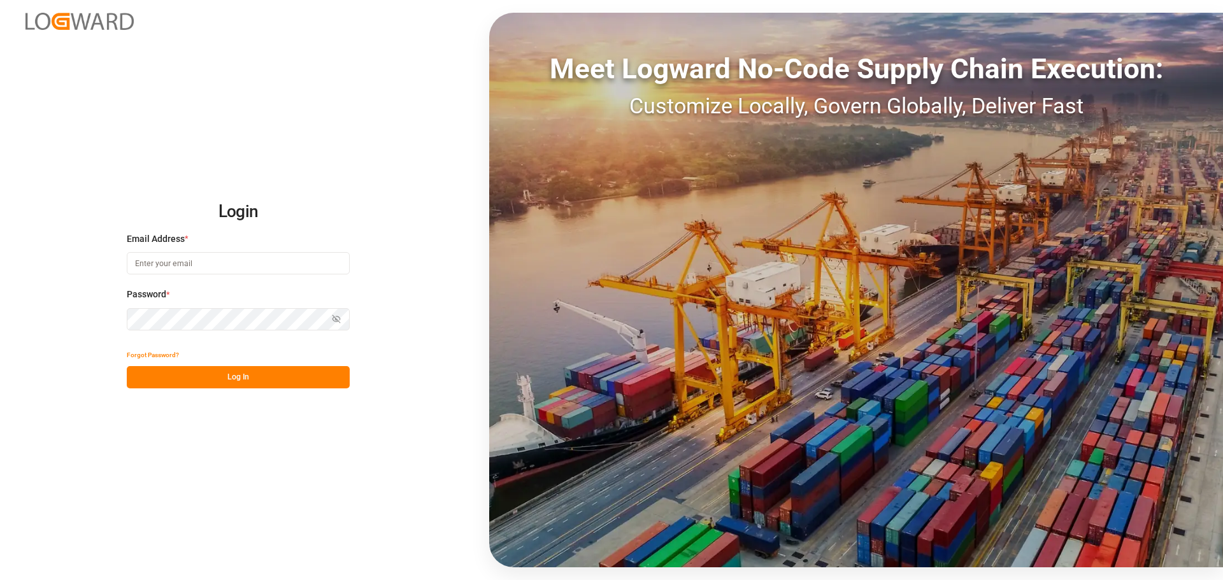
click at [217, 261] on input at bounding box center [238, 263] width 223 height 22
type input "[PERSON_NAME][EMAIL_ADDRESS][PERSON_NAME][DOMAIN_NAME]"
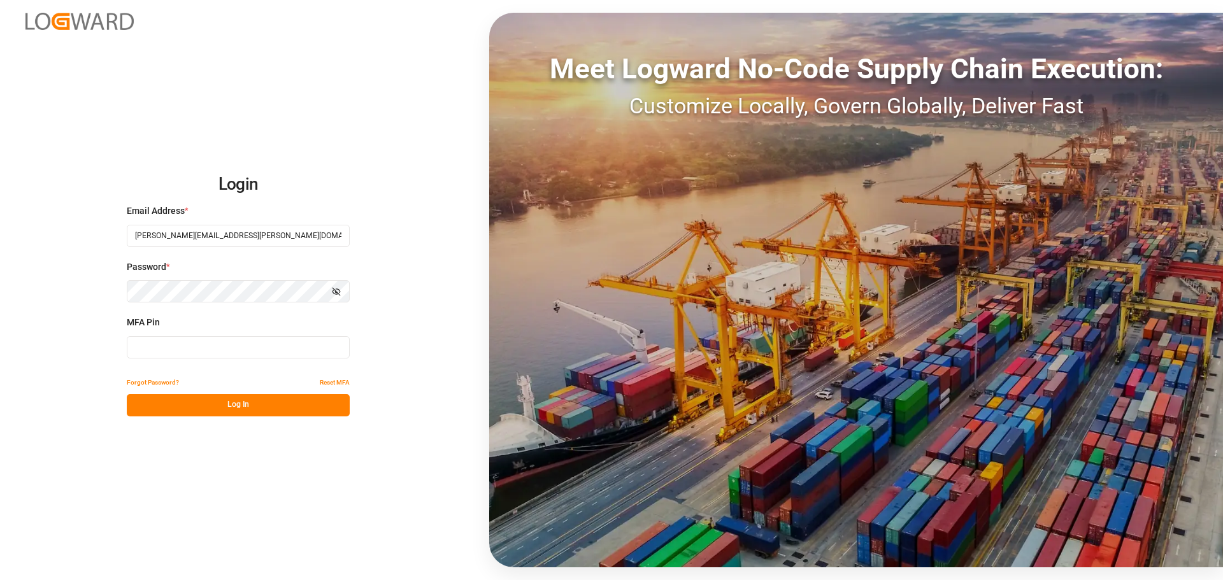
type input "342192"
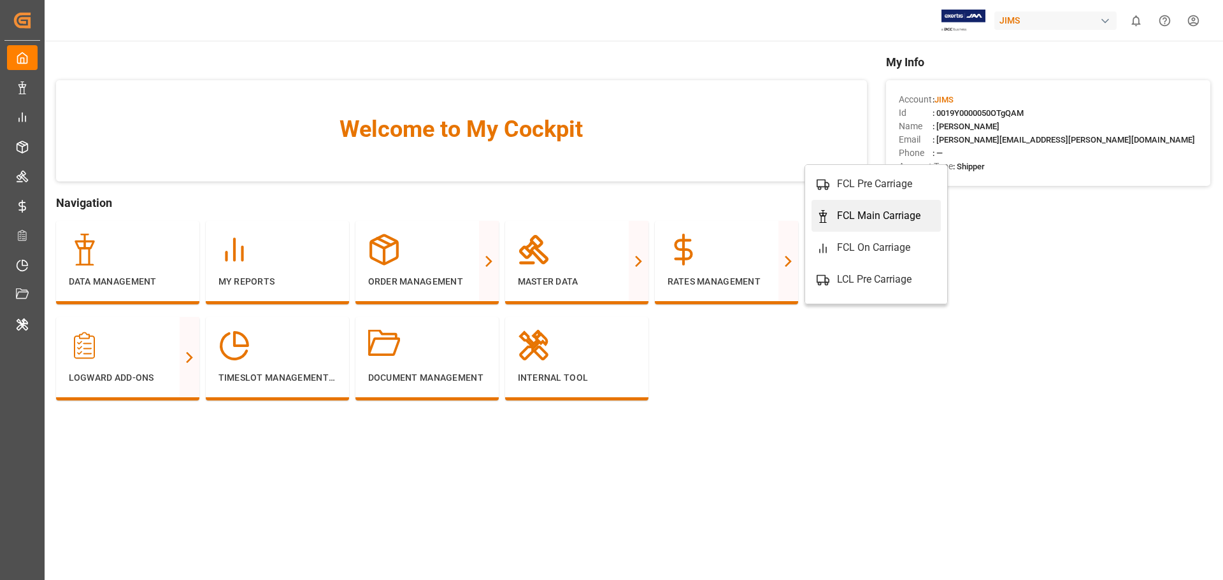
click at [870, 216] on div "FCL Main Carriage" at bounding box center [878, 215] width 83 height 15
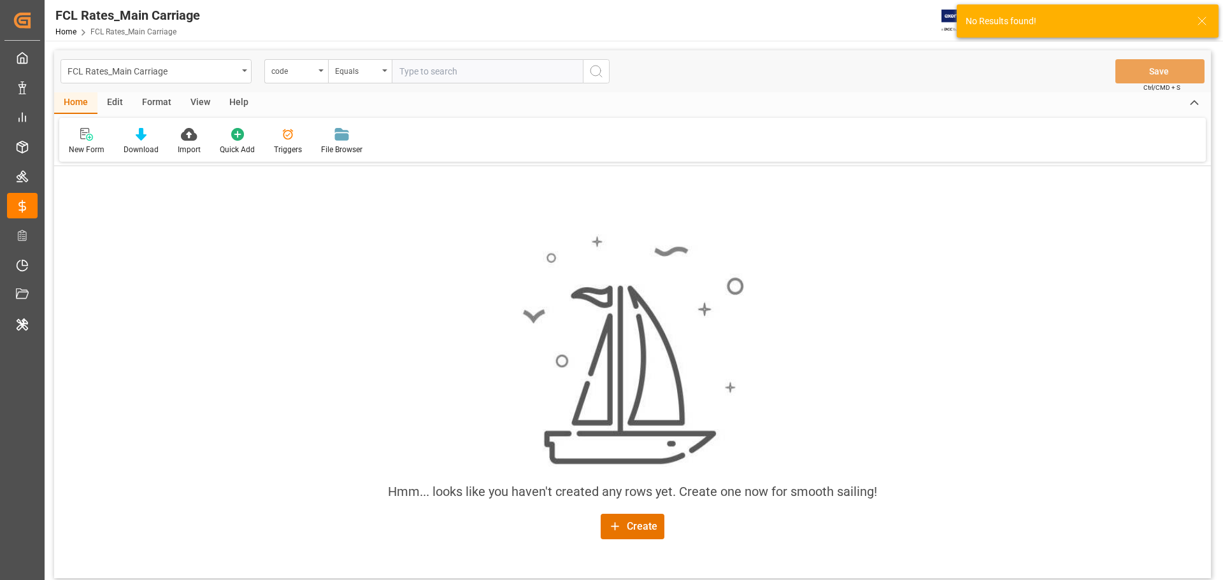
click at [1199, 20] on icon at bounding box center [1201, 20] width 15 height 15
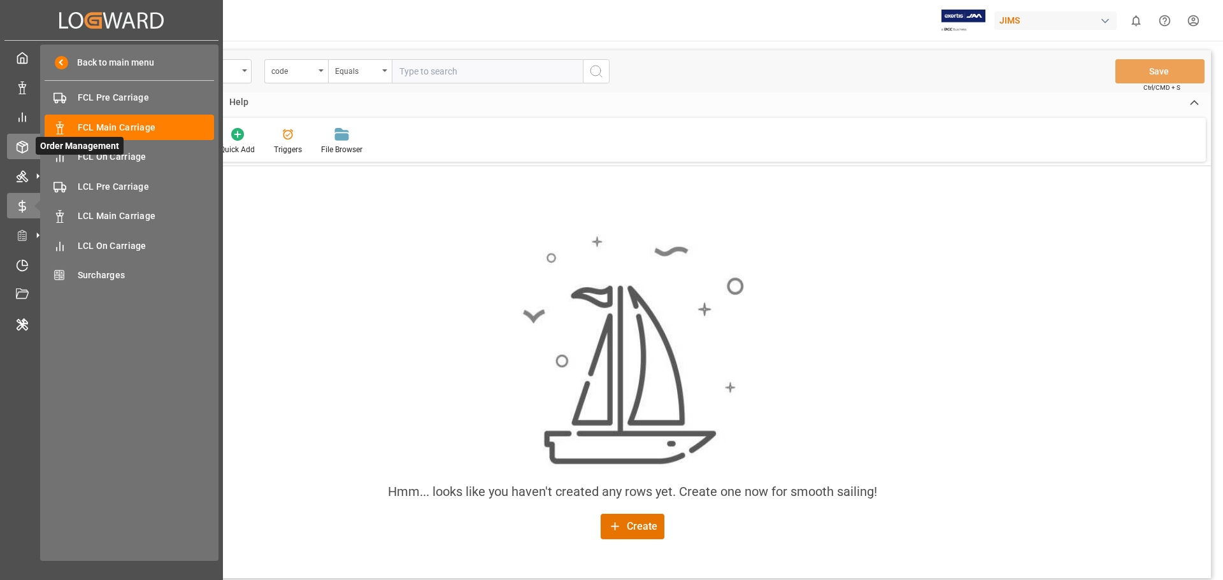
click at [31, 149] on icon at bounding box center [37, 146] width 13 height 13
click at [16, 141] on icon at bounding box center [22, 147] width 13 height 13
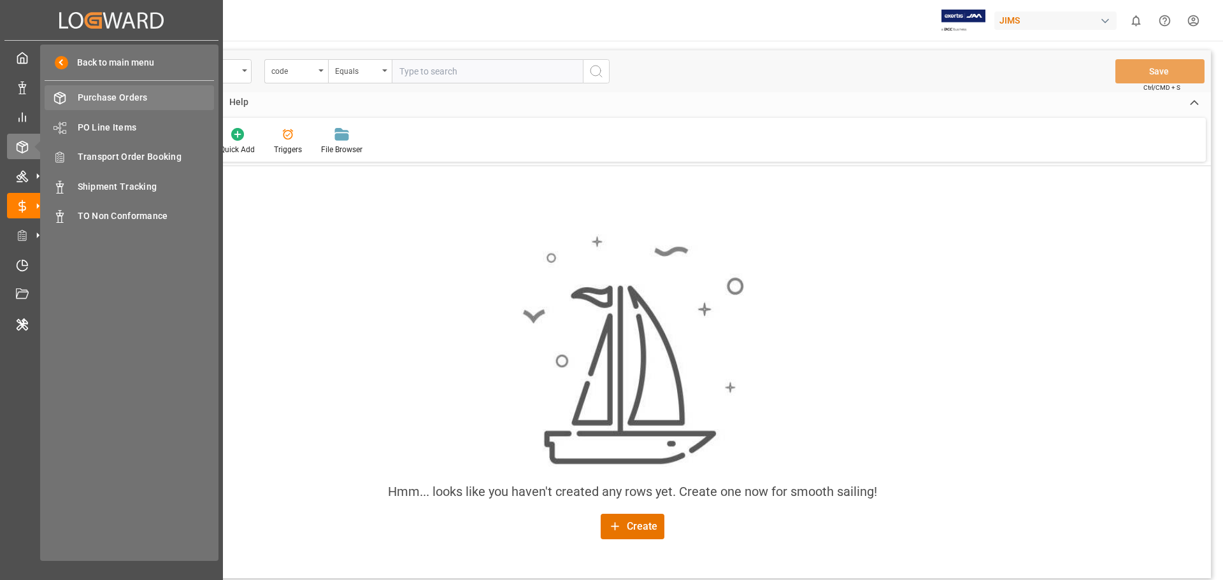
click at [137, 101] on span "Purchase Orders" at bounding box center [146, 97] width 137 height 13
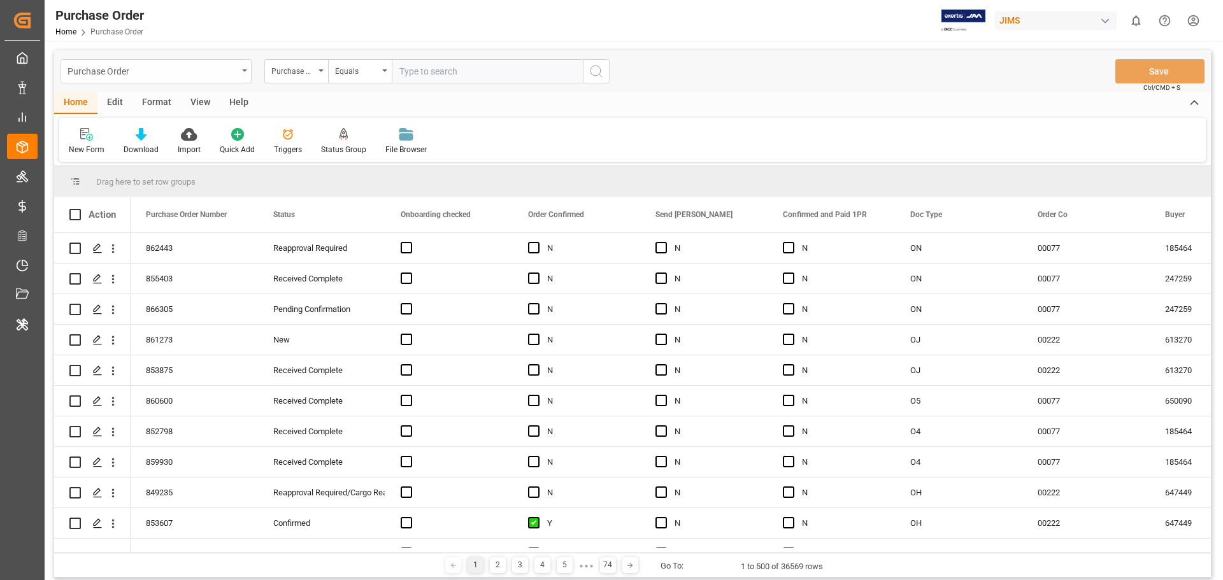
click at [225, 72] on div "Purchase Order" at bounding box center [153, 70] width 170 height 16
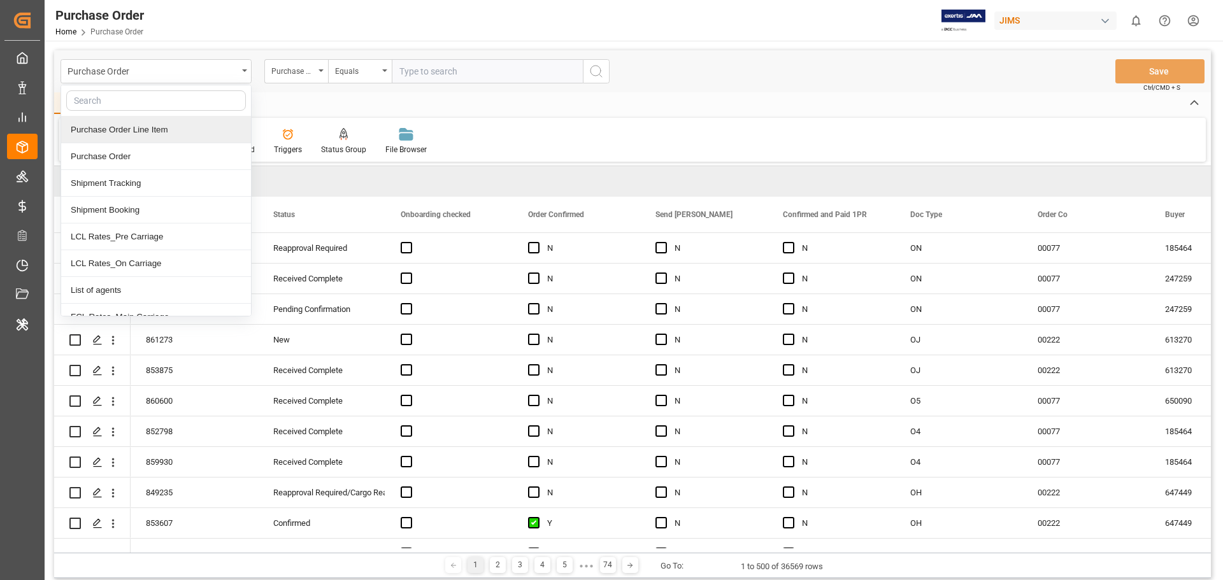
click at [175, 131] on div "Purchase Order Line Item" at bounding box center [156, 130] width 190 height 27
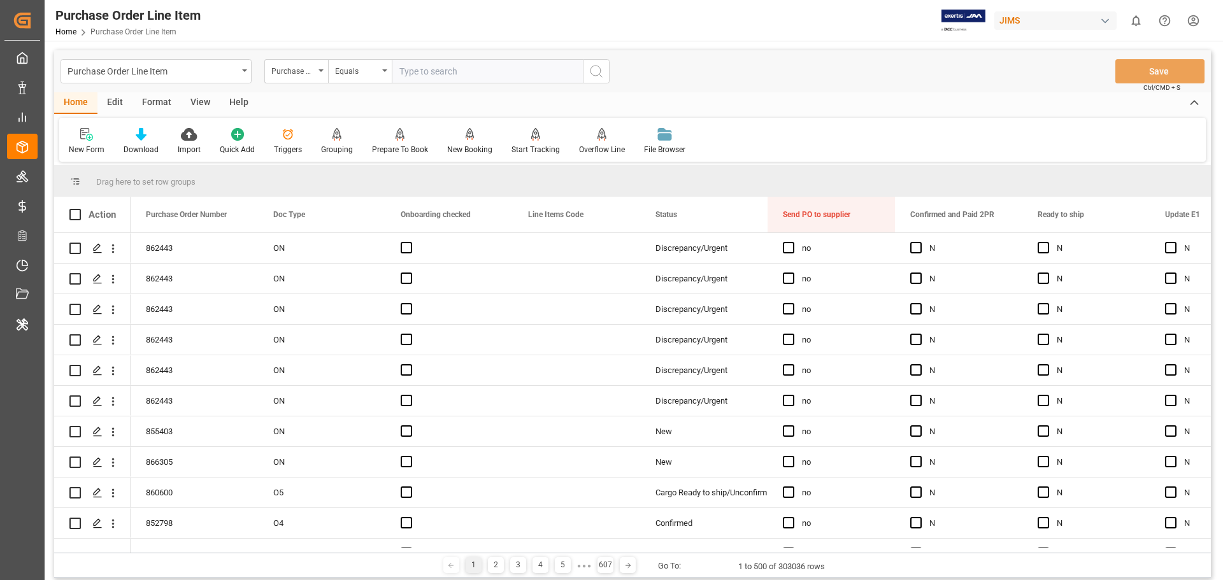
click at [1026, 22] on div "JIMS" at bounding box center [1055, 20] width 122 height 18
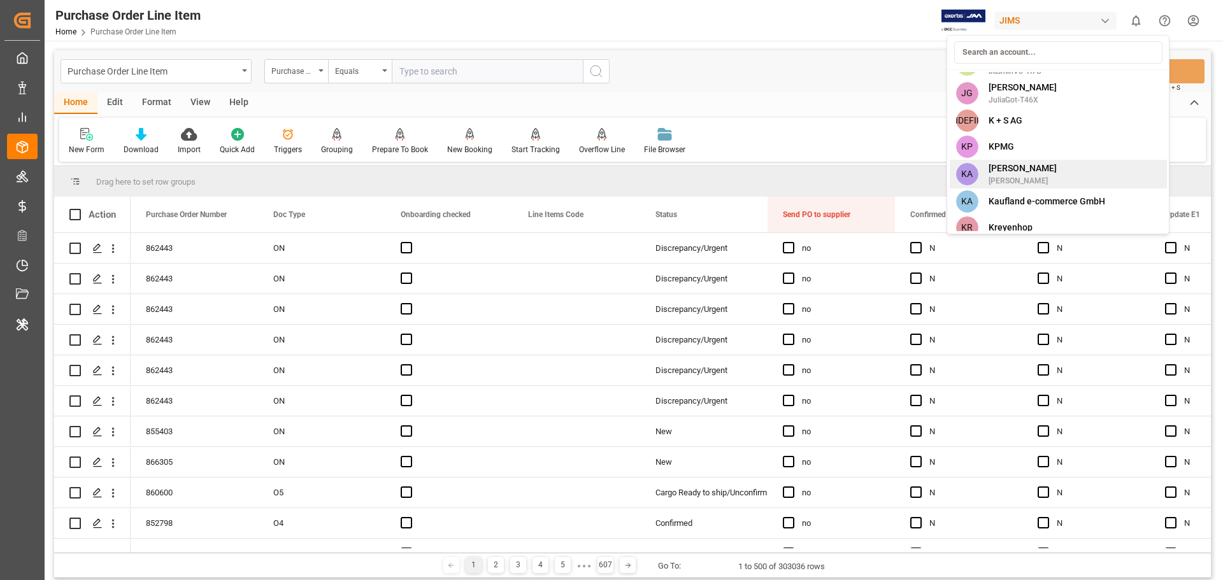
scroll to position [1911, 0]
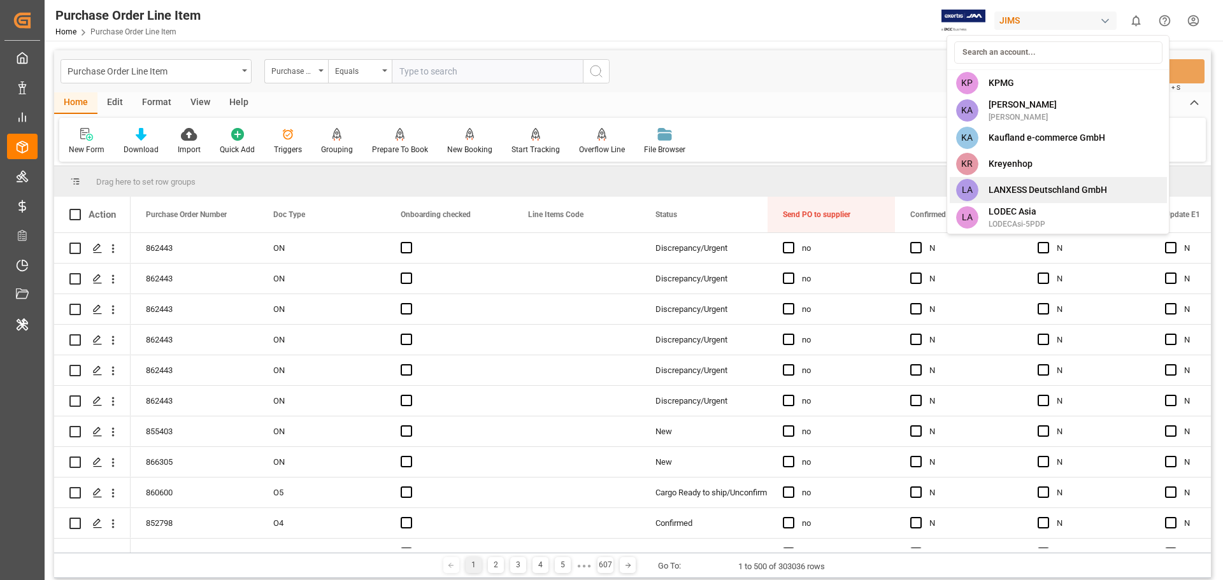
click at [1036, 184] on span "LANXESS Deutschland GmbH" at bounding box center [1048, 189] width 118 height 13
